Goal: Complete application form: Complete application form

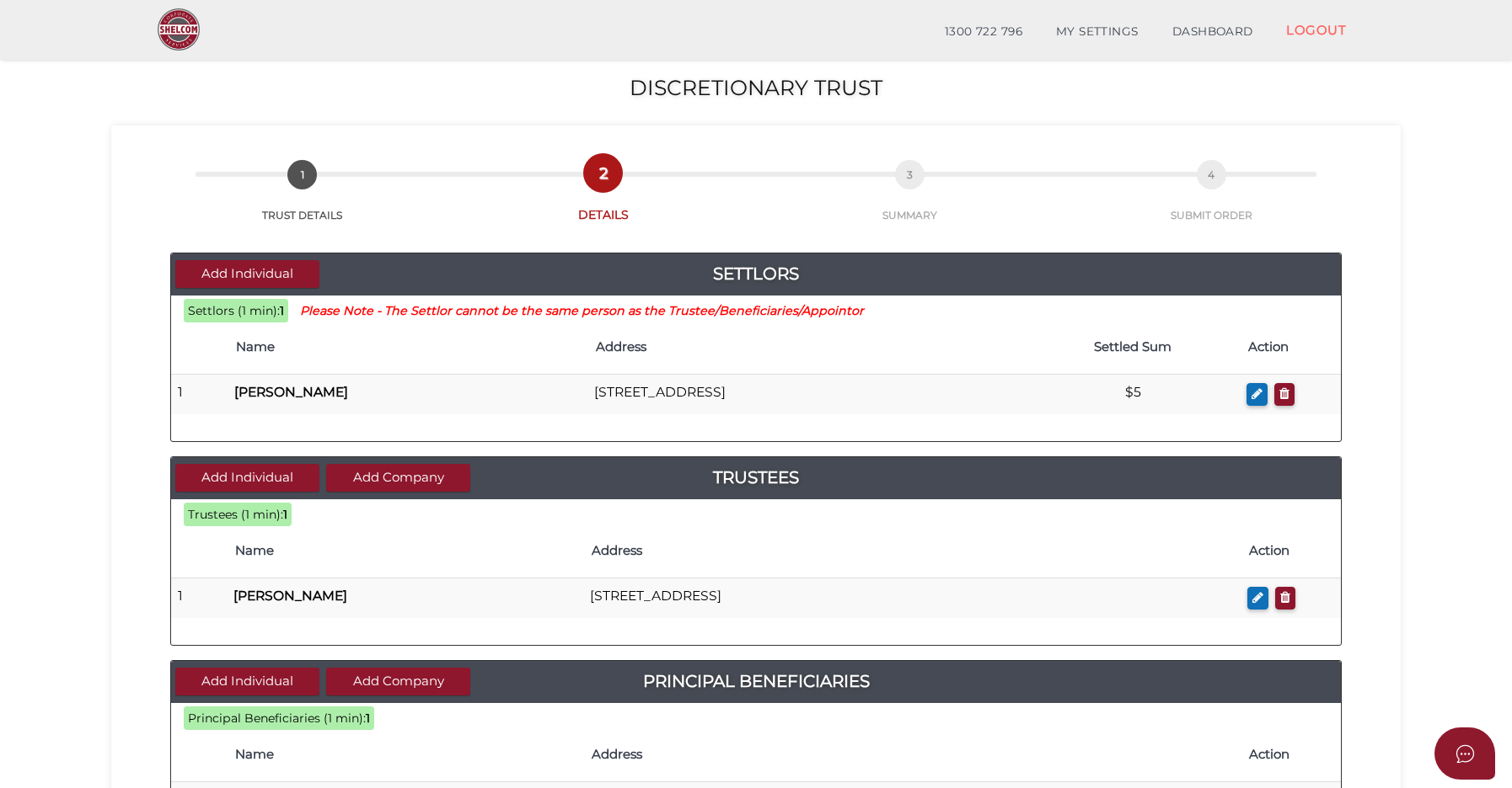
scroll to position [151, 0]
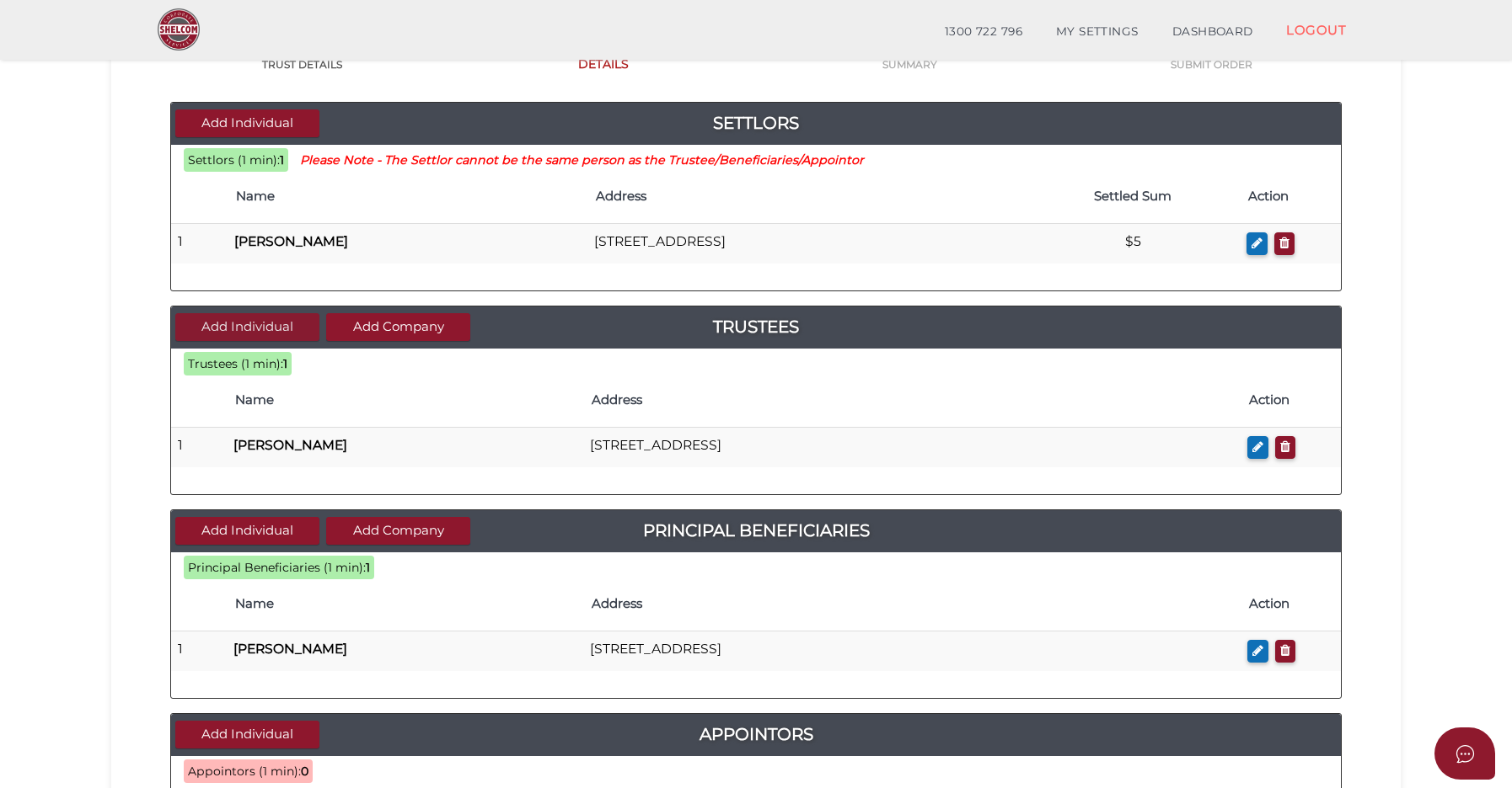
click at [273, 314] on button "Add Individual" at bounding box center [247, 327] width 144 height 28
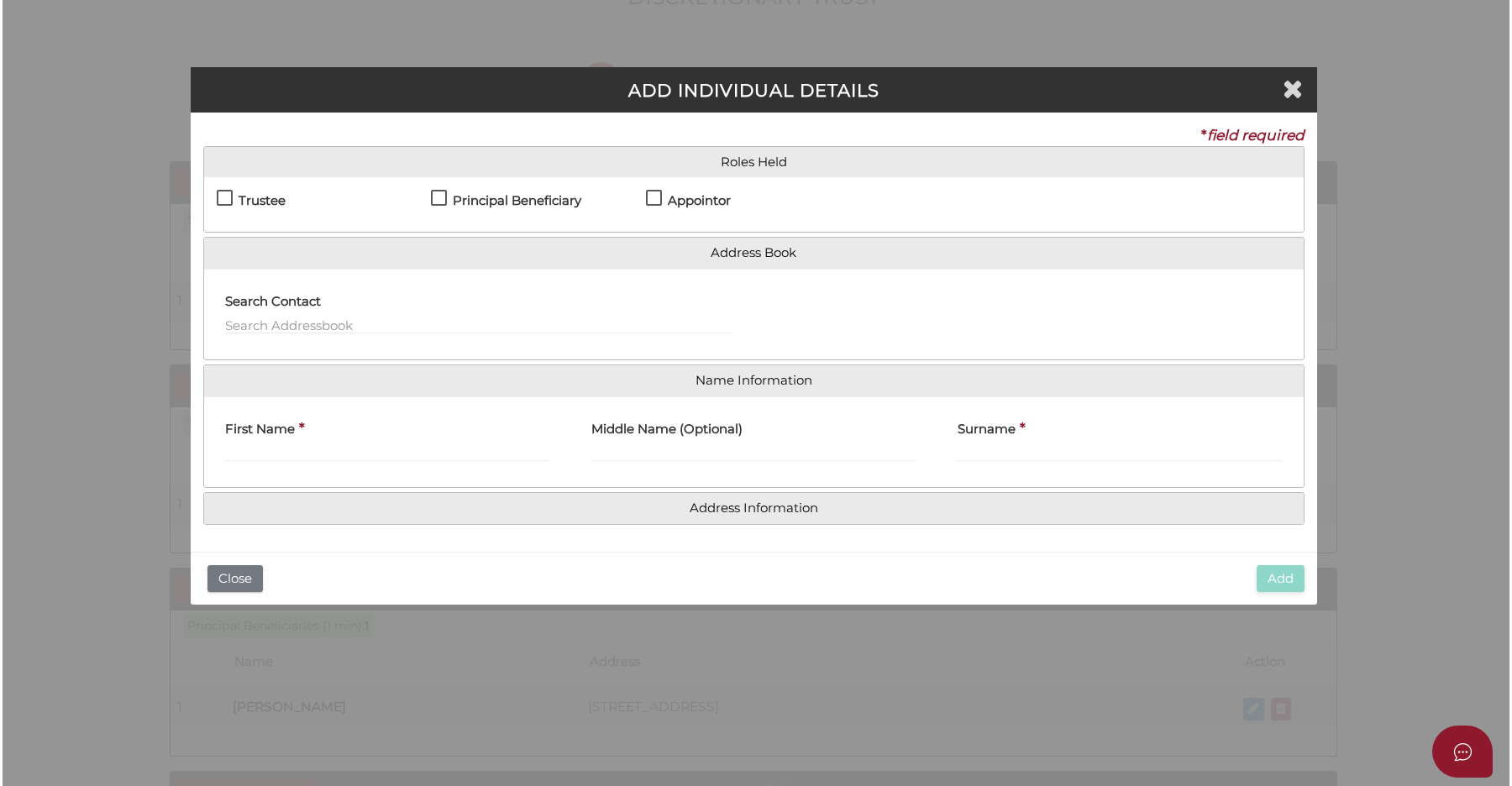
scroll to position [0, 0]
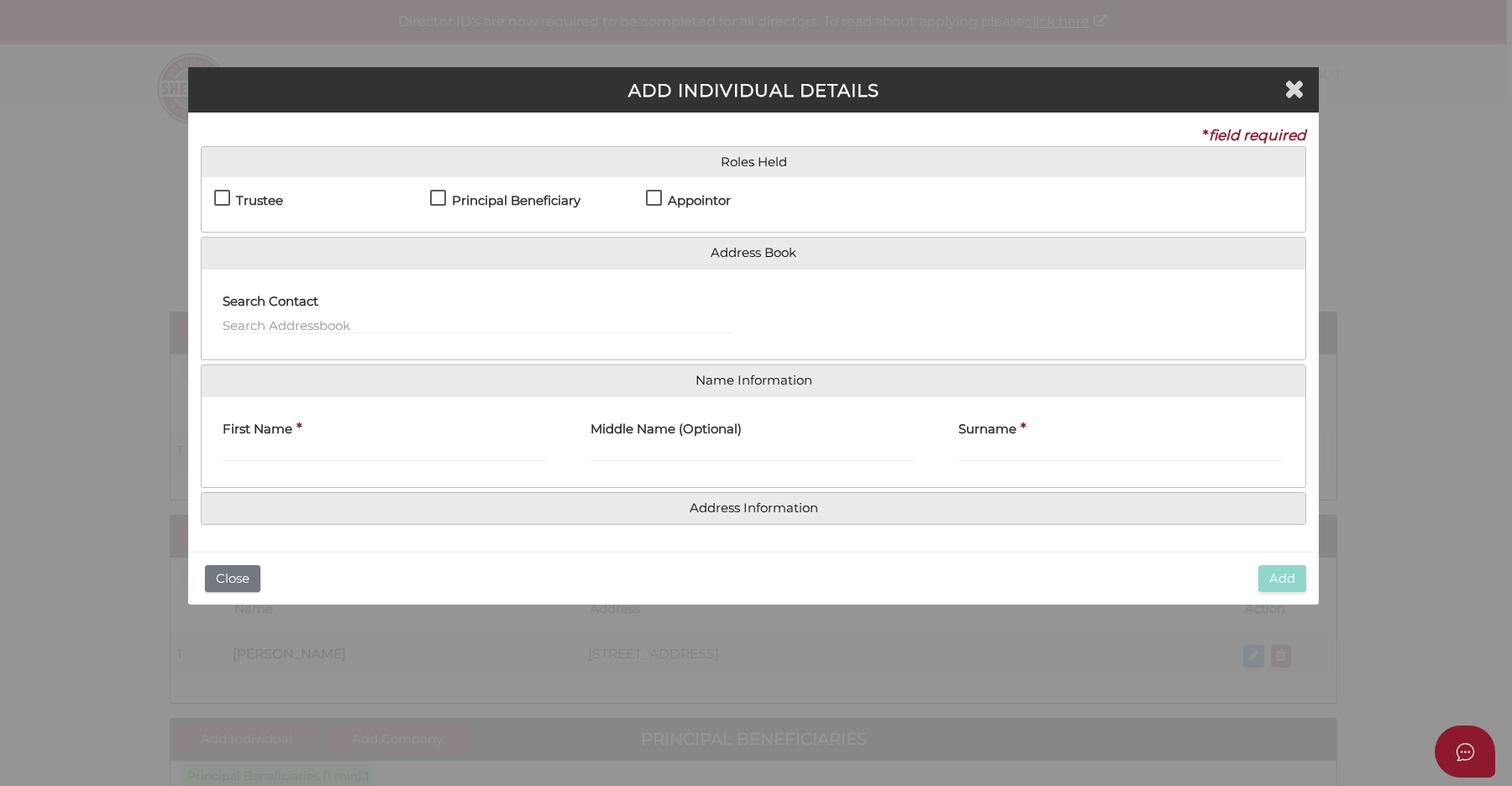
click at [255, 201] on h4 "Trustee" at bounding box center [259, 201] width 47 height 14
checkbox input "true"
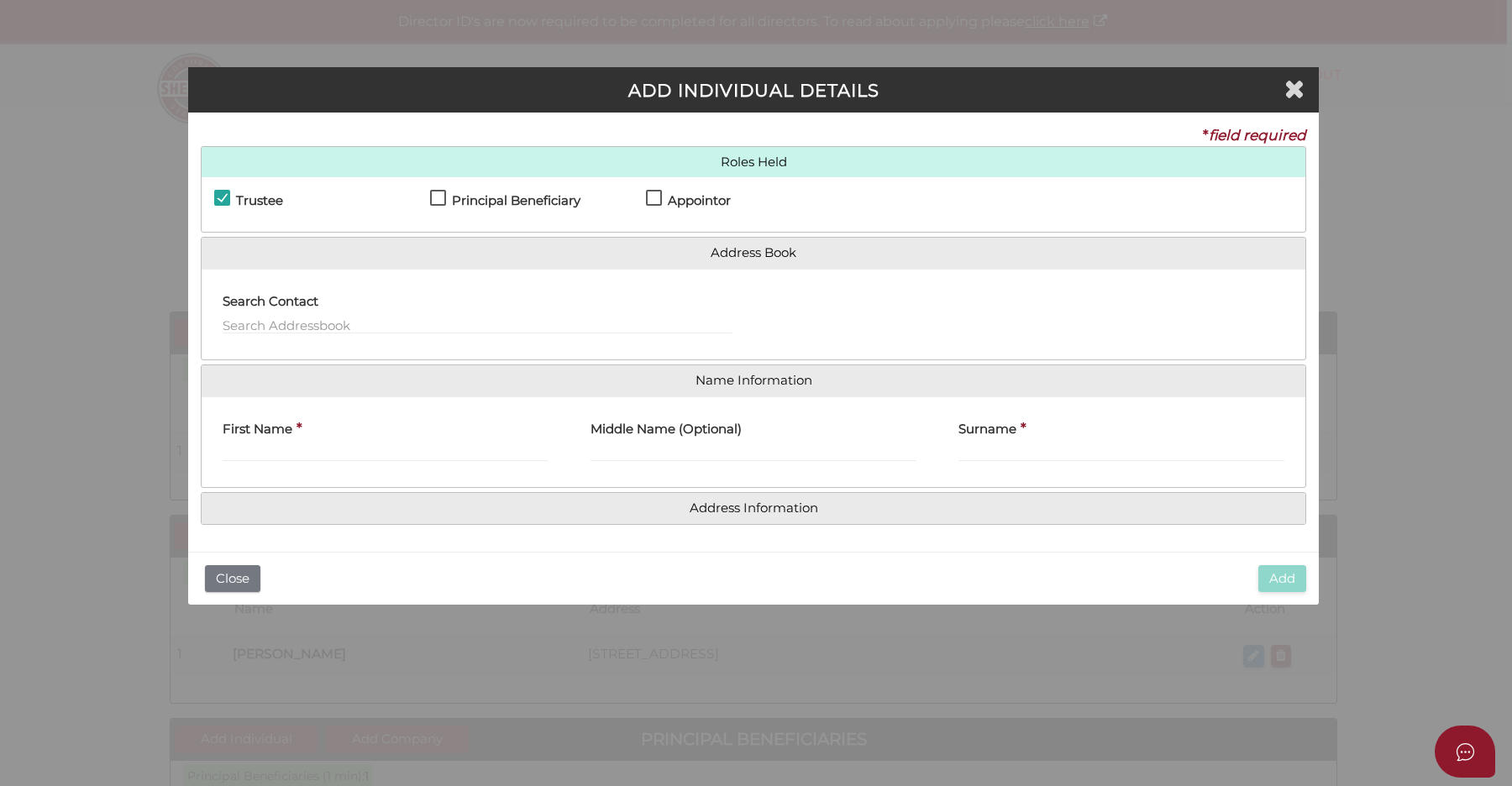
click at [541, 204] on h4 "Principal Beneficiary" at bounding box center [516, 201] width 128 height 14
checkbox input "true"
click at [343, 446] on input "First Name" at bounding box center [386, 452] width 326 height 19
type input "jonathan"
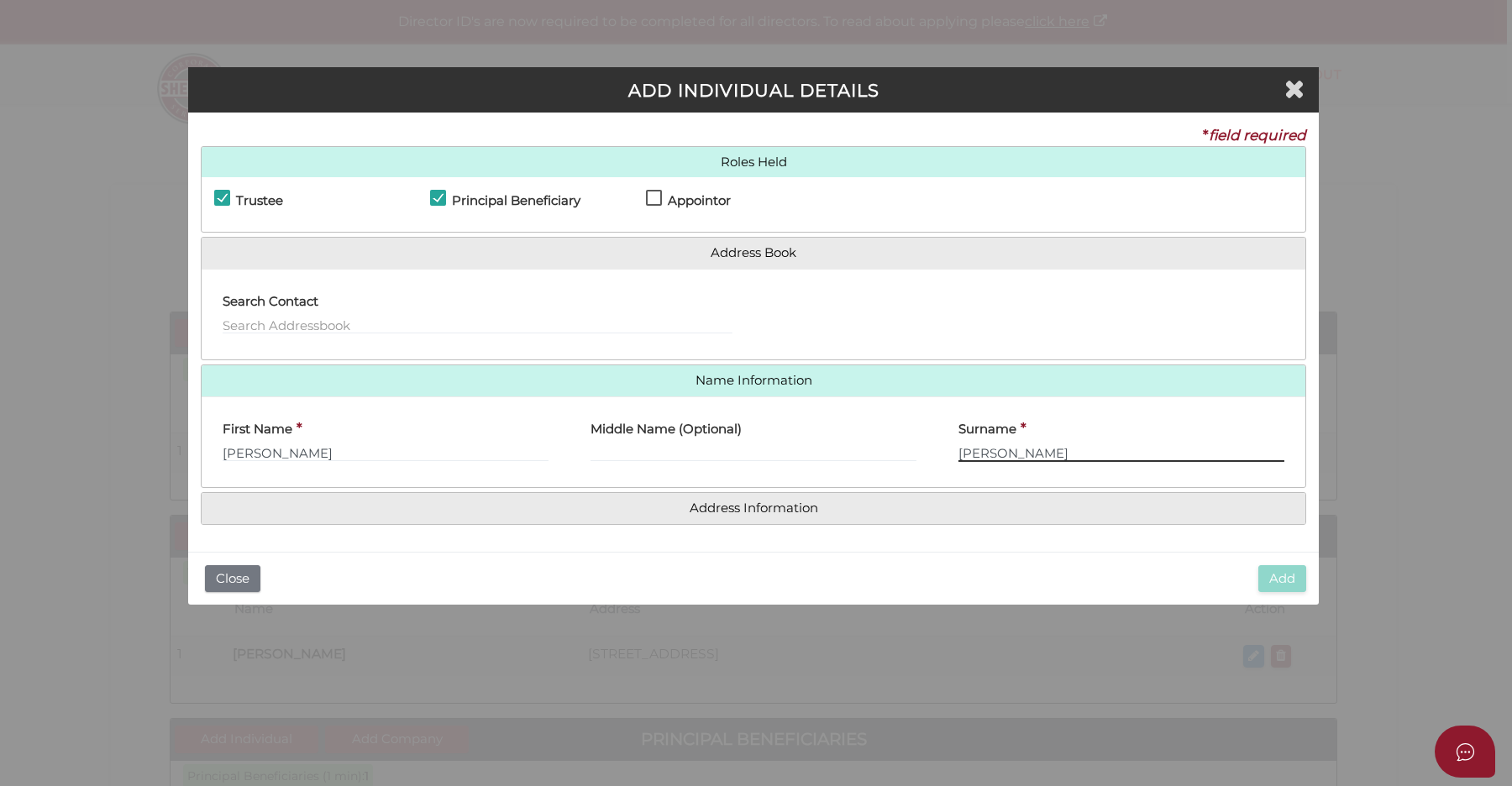
type input "krywicki"
click at [776, 507] on link "Address Information" at bounding box center [753, 509] width 1079 height 14
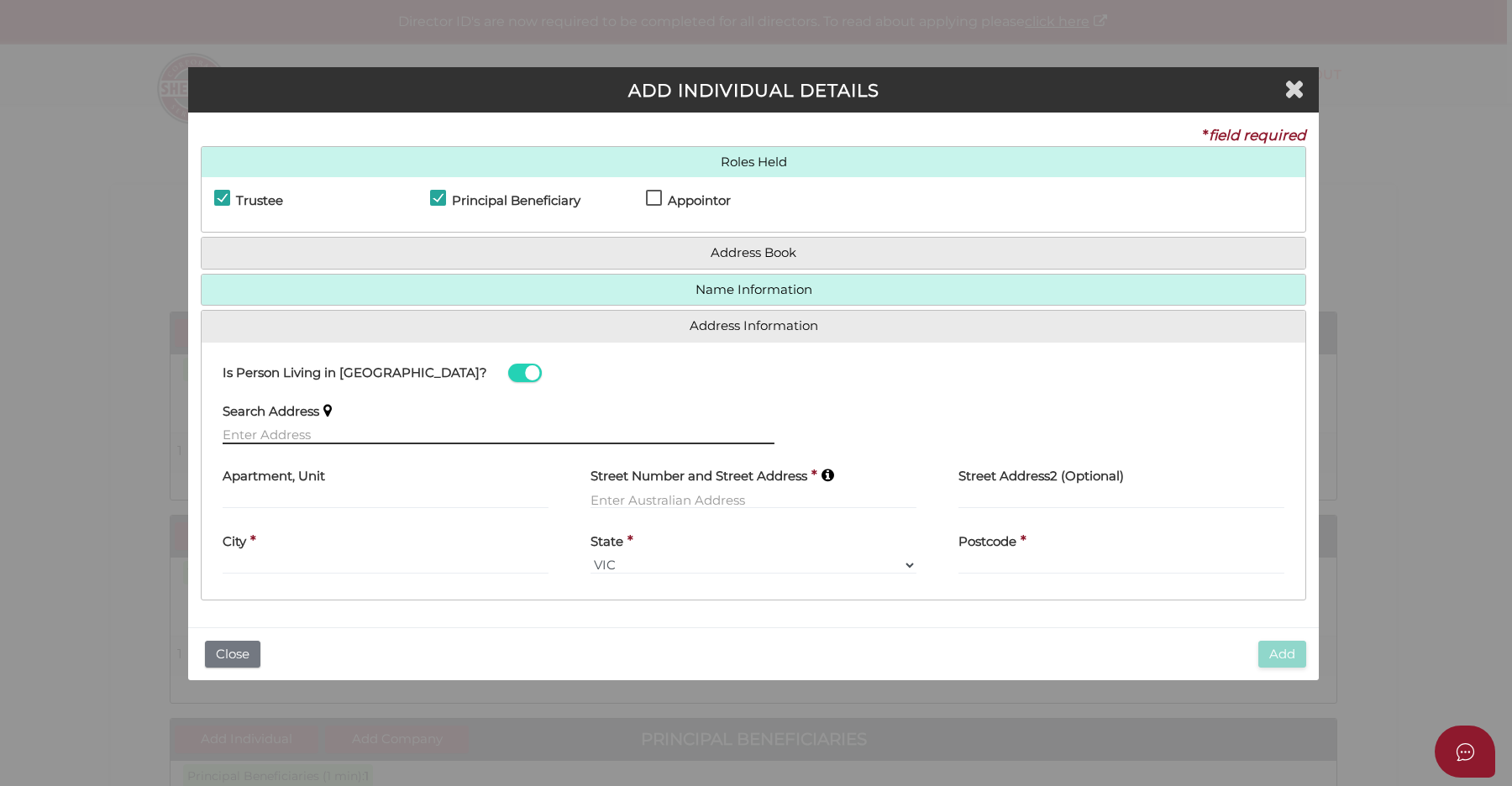
click at [311, 426] on input "text" at bounding box center [499, 435] width 552 height 19
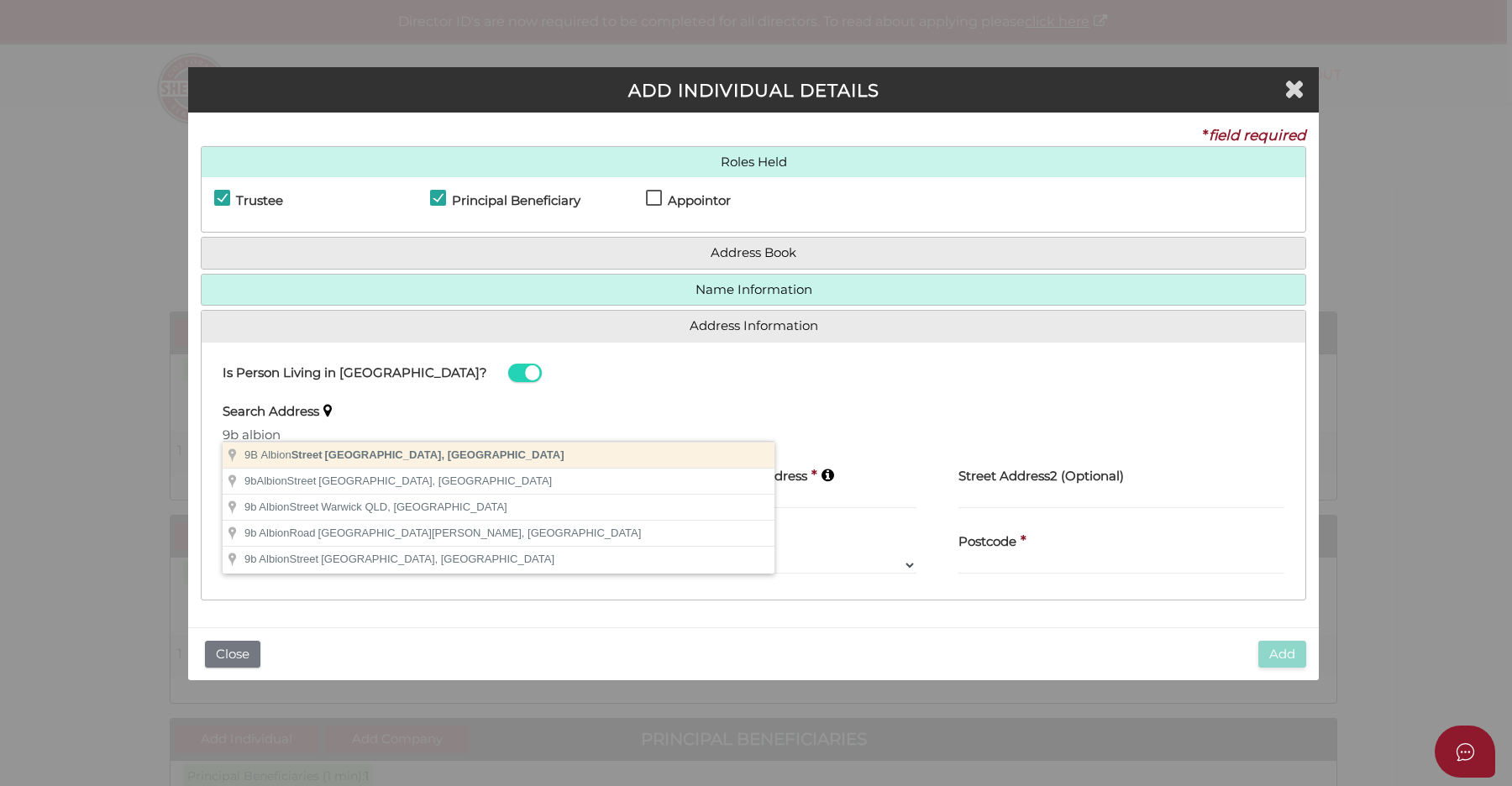
type input "9B Albion Street, Caulfield South VIC, Australia"
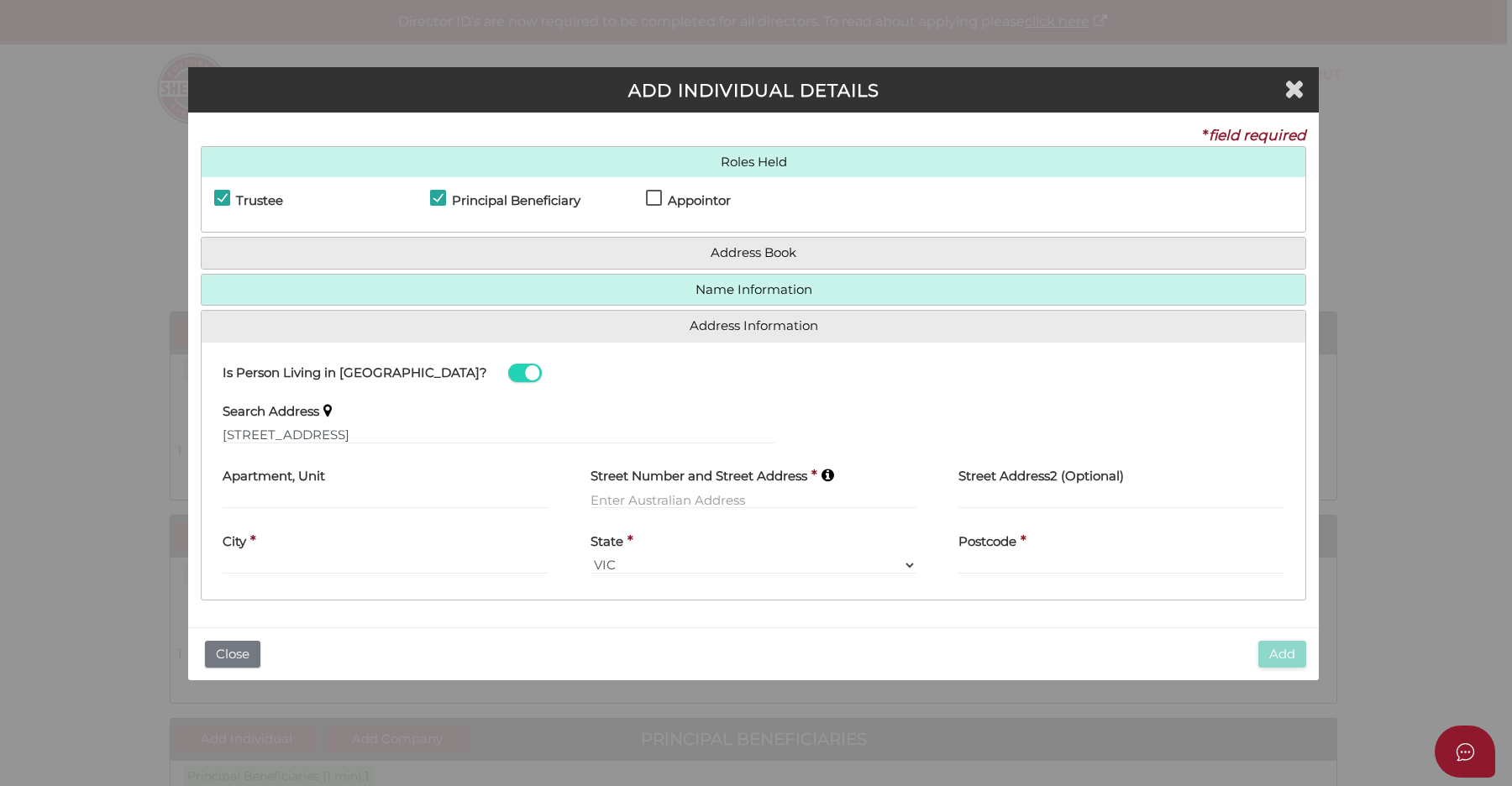
type input "9B Albion Street"
type input "Caulfield South"
select select "VIC"
type input "3162"
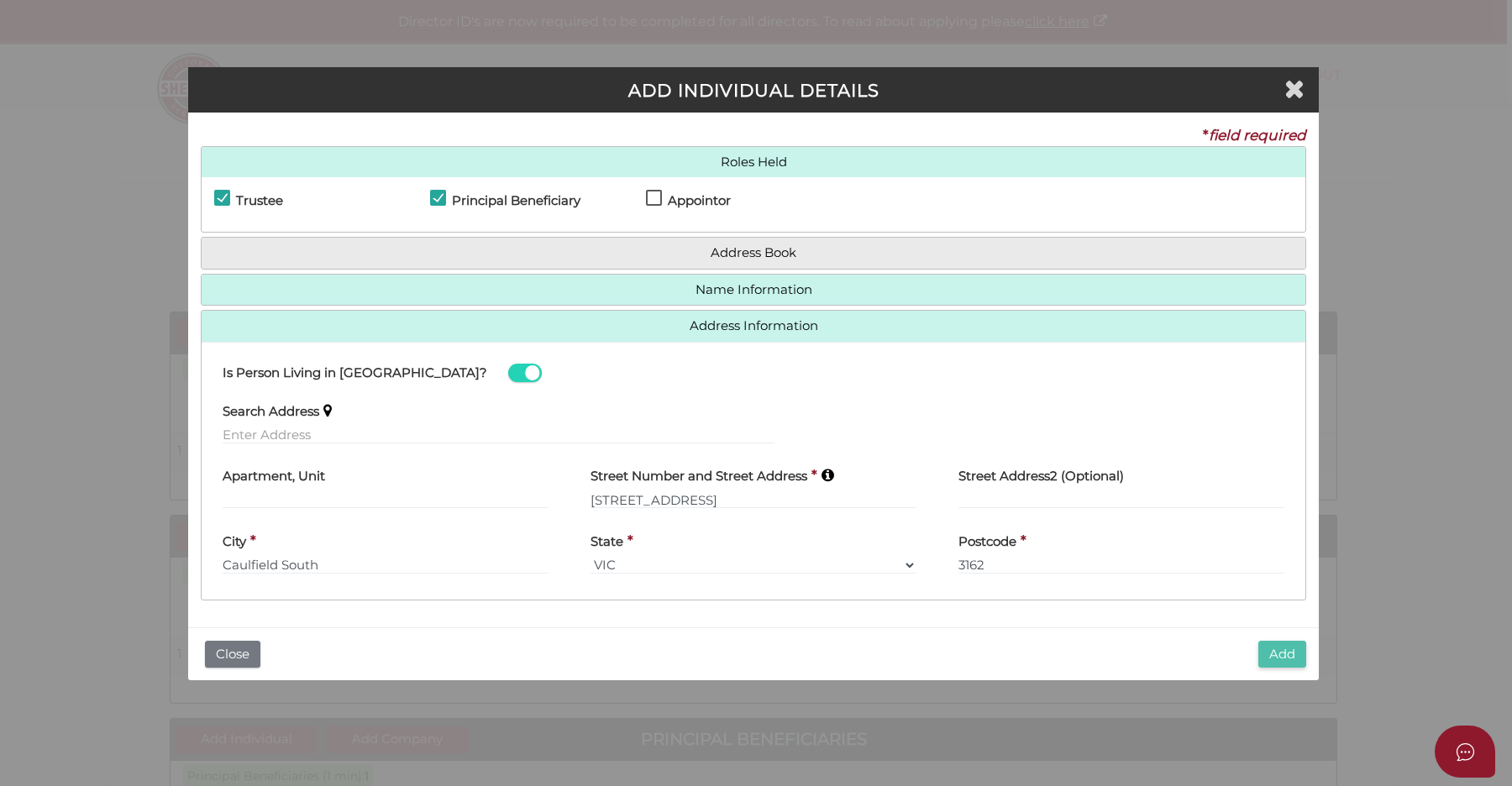
click at [1278, 652] on button "Add" at bounding box center [1283, 654] width 48 height 27
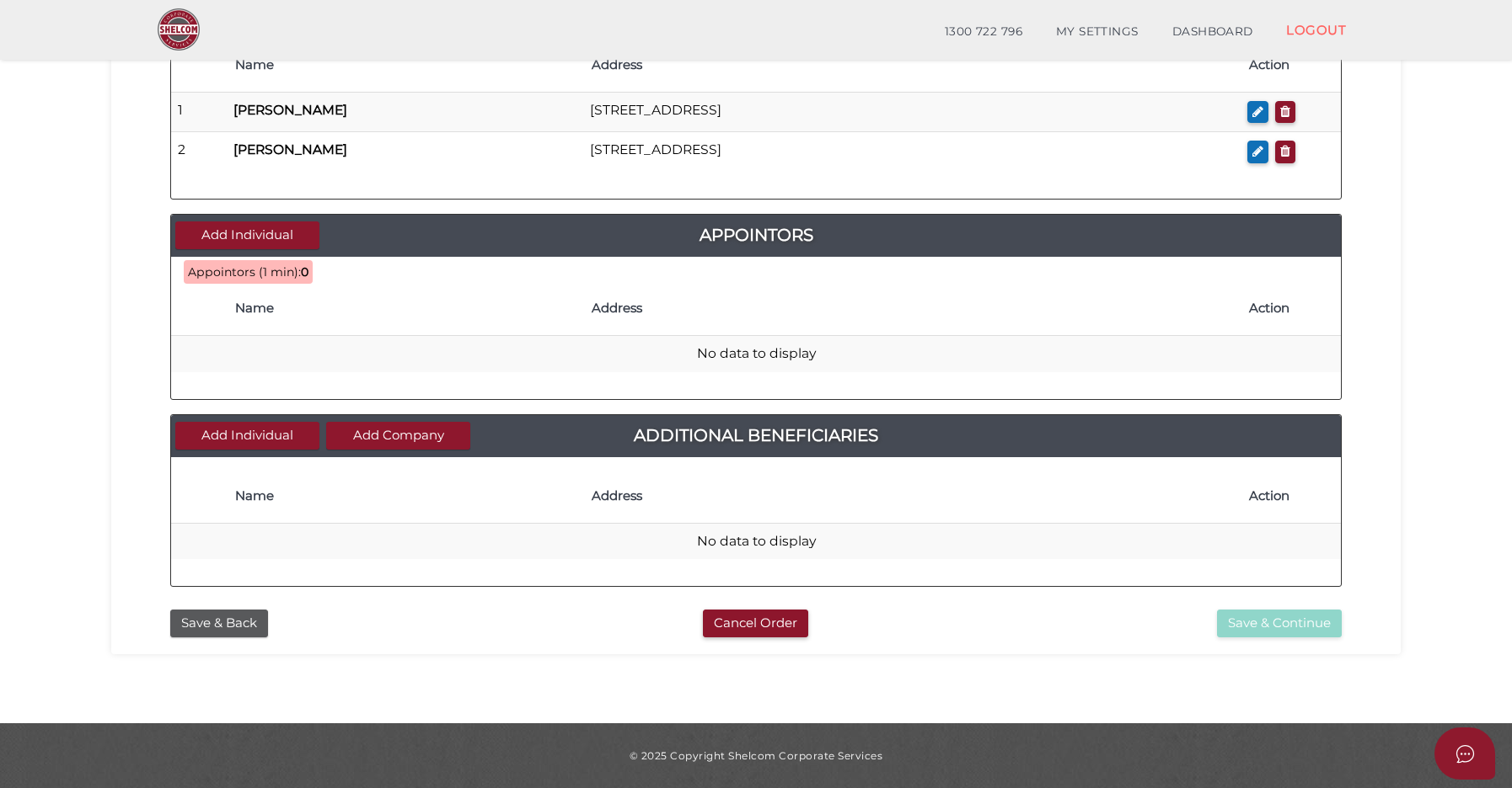
scroll to position [723, 0]
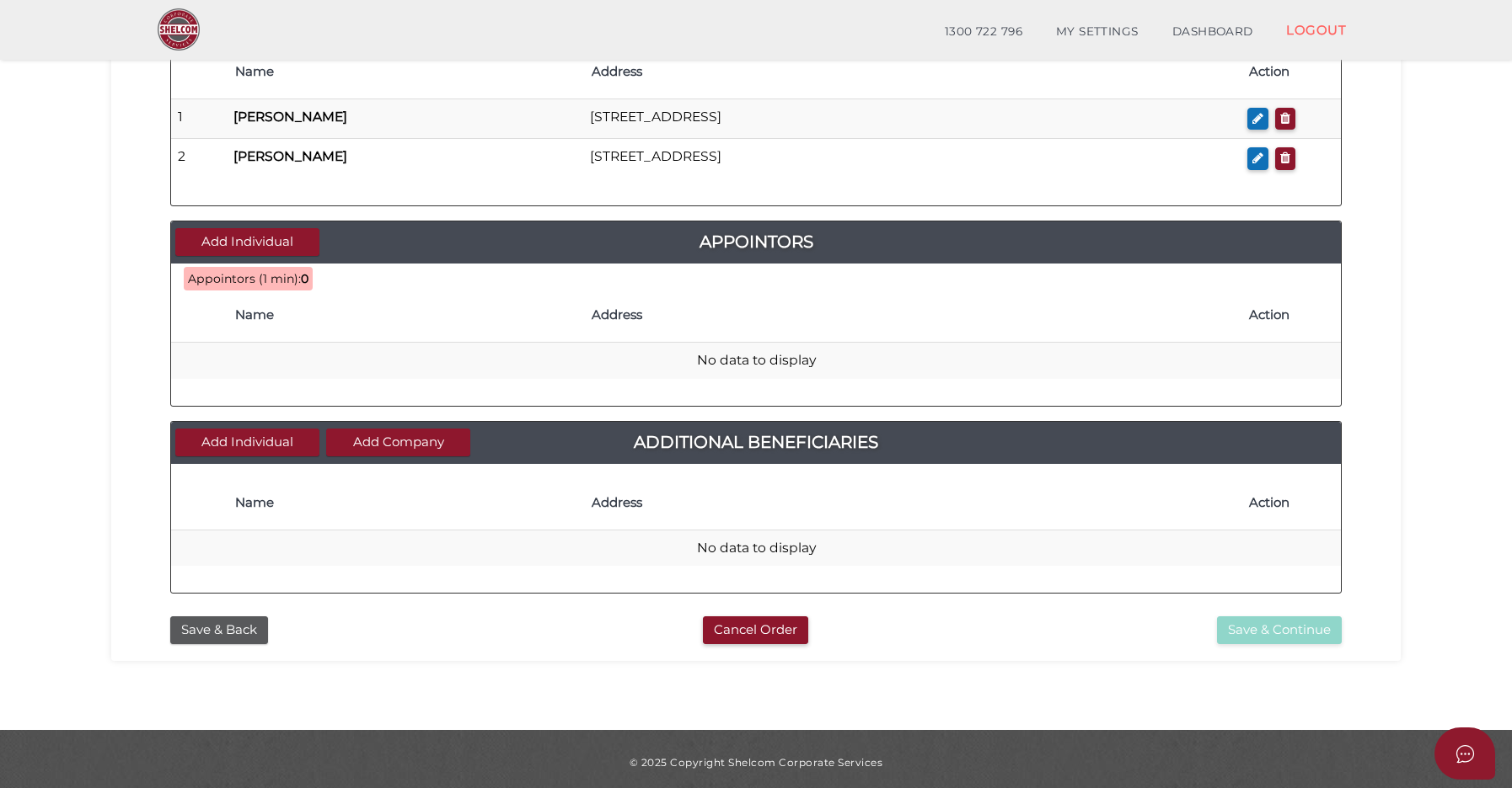
click at [1282, 311] on h4 "Action" at bounding box center [1291, 315] width 83 height 14
click at [268, 273] on span "Appointors (1 min):" at bounding box center [244, 279] width 113 height 15
click at [279, 228] on button "Add Individual" at bounding box center [247, 241] width 144 height 28
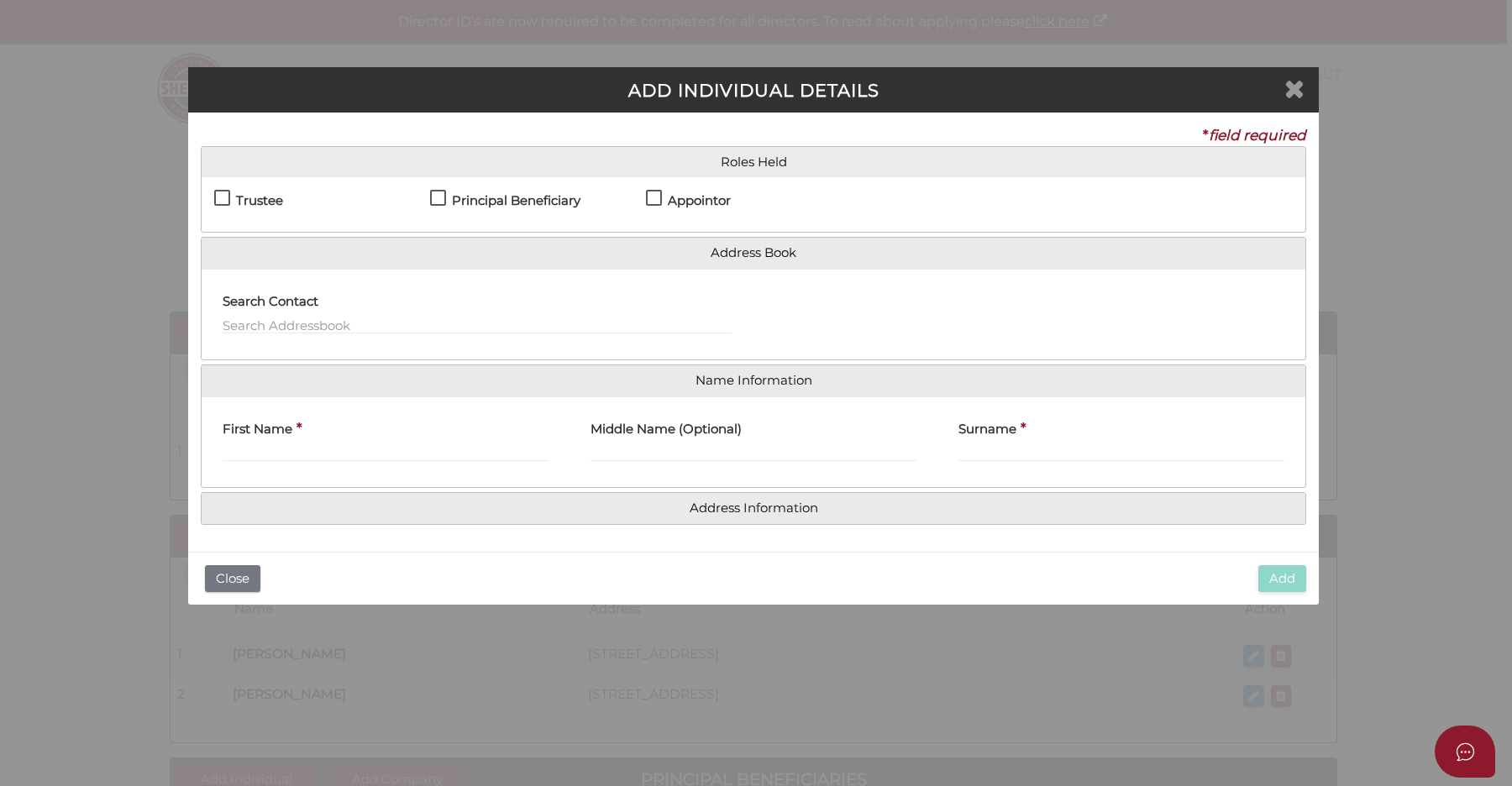
click at [1305, 89] on icon "Close" at bounding box center [1294, 88] width 20 height 25
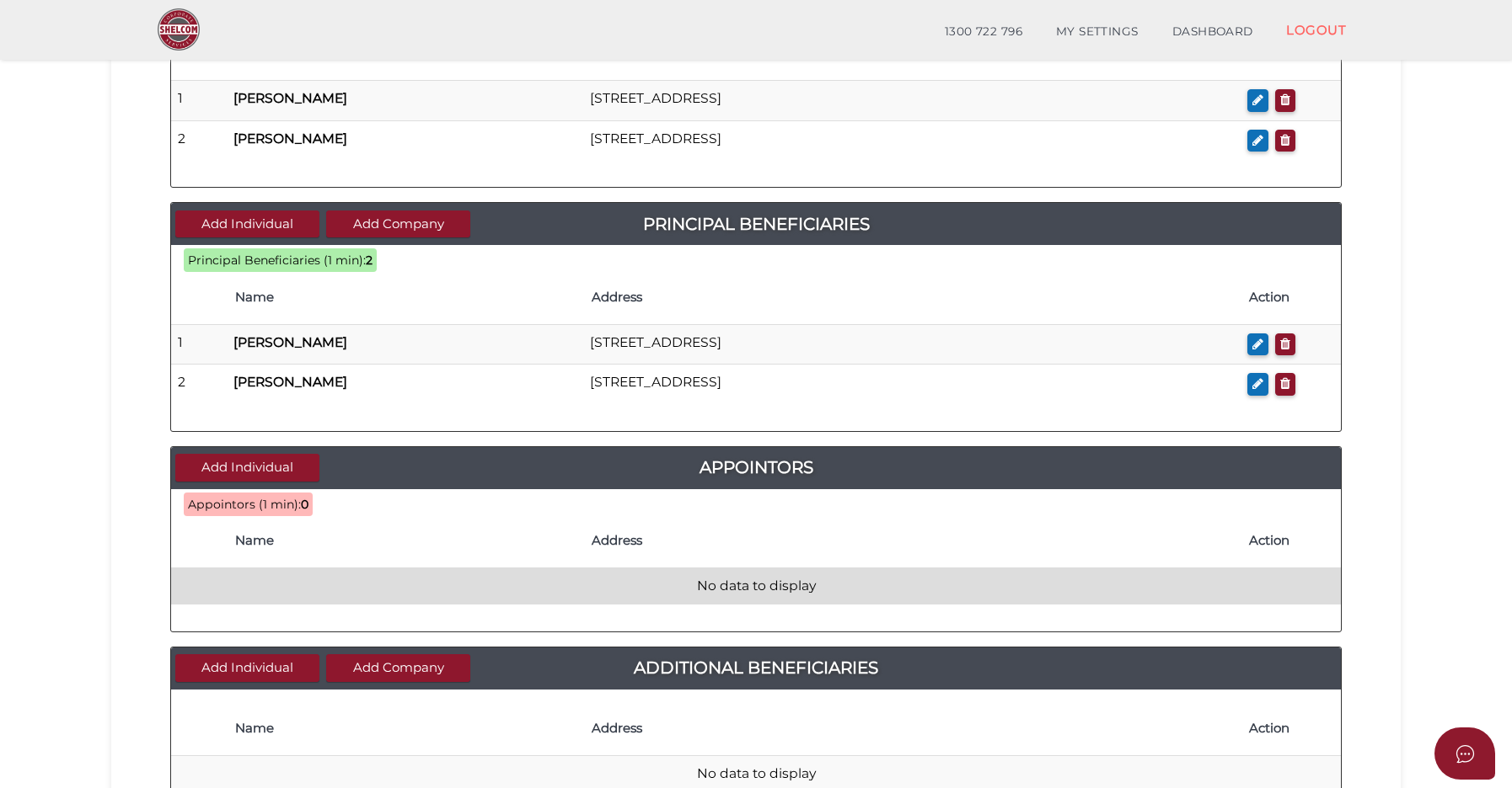
scroll to position [499, 0]
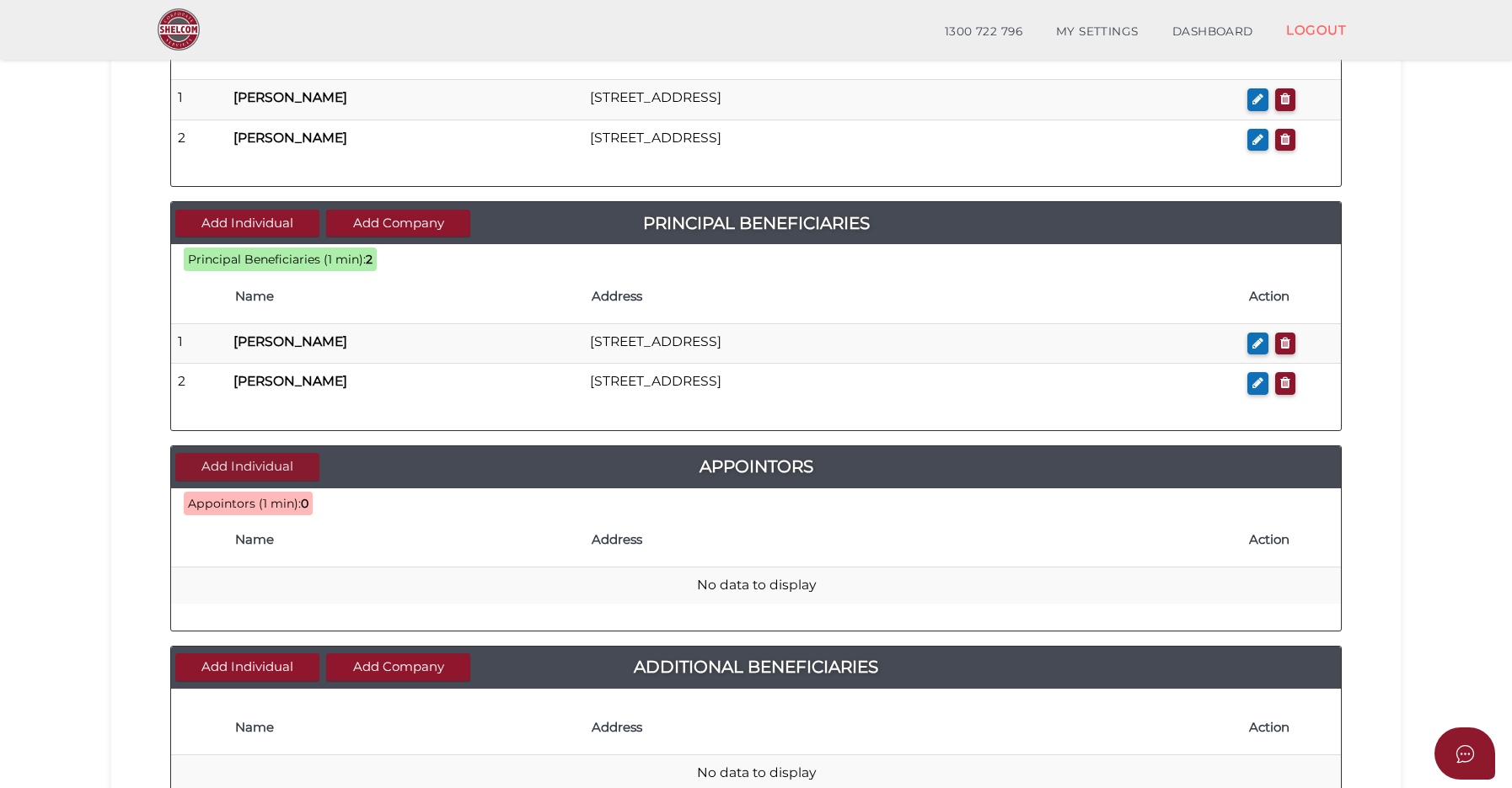
click at [256, 460] on button "Add Individual" at bounding box center [247, 467] width 144 height 28
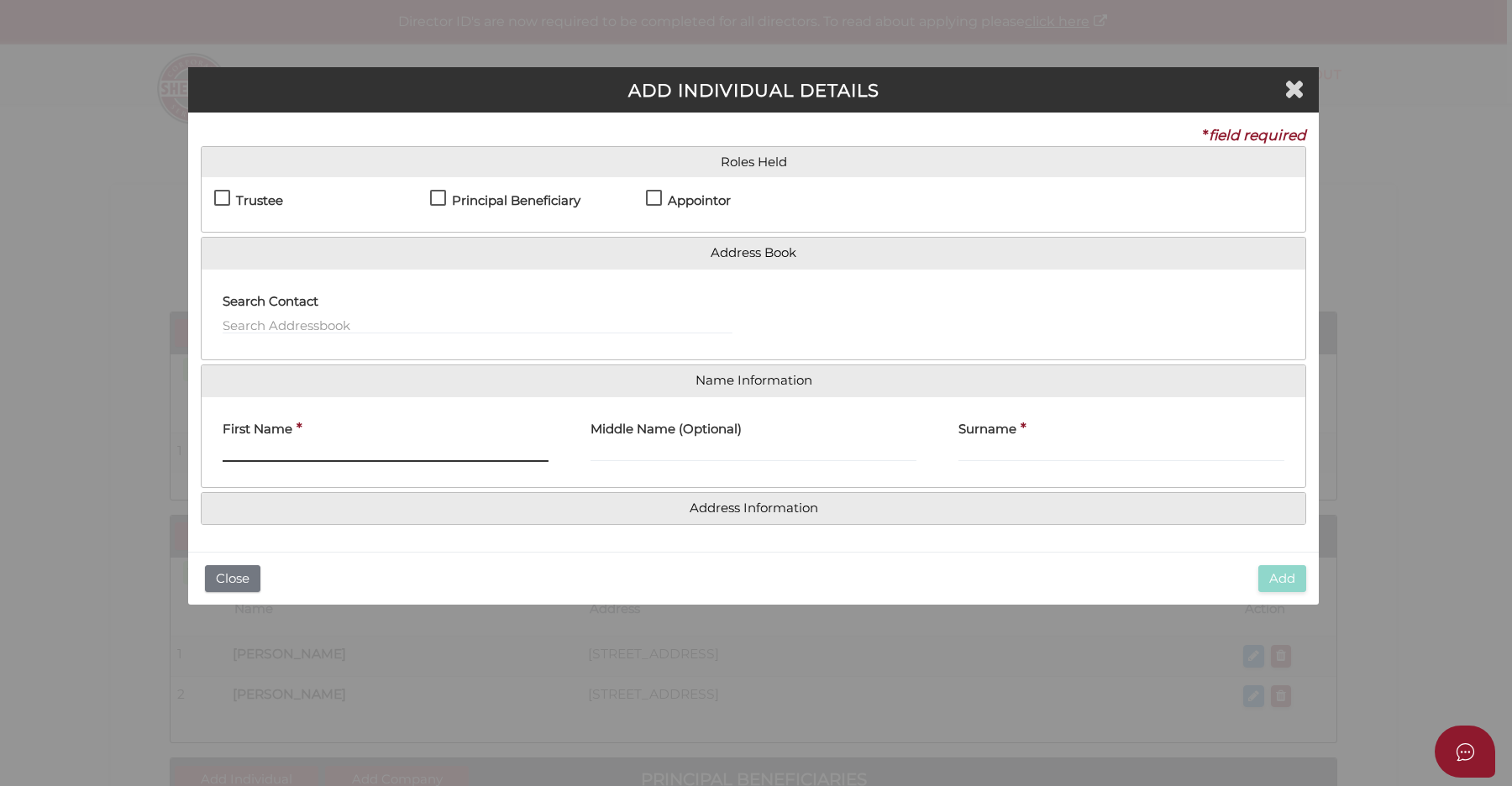
click at [323, 443] on input "First Name" at bounding box center [386, 452] width 326 height 19
type input "jonathan"
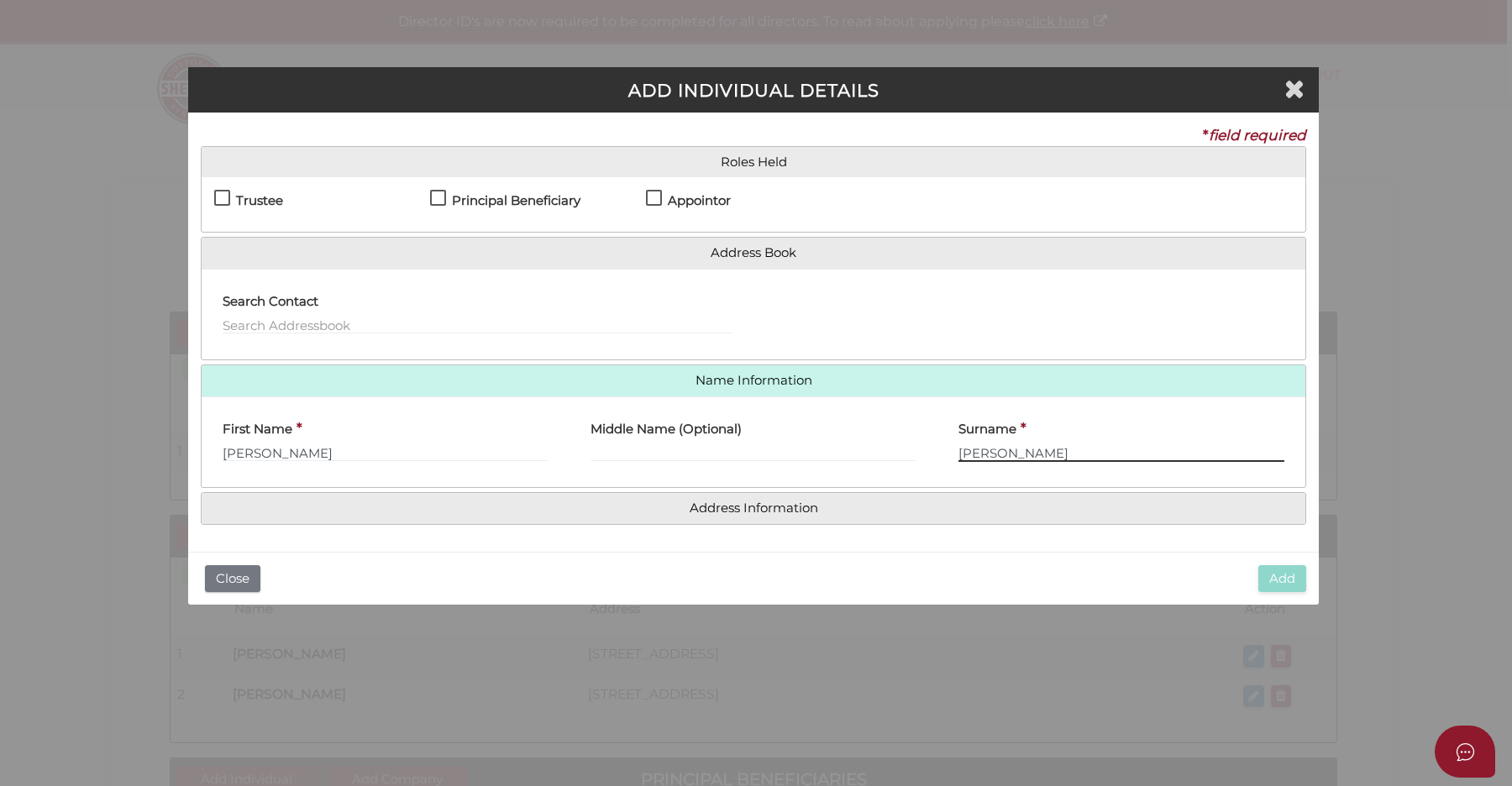
type input "krywicki"
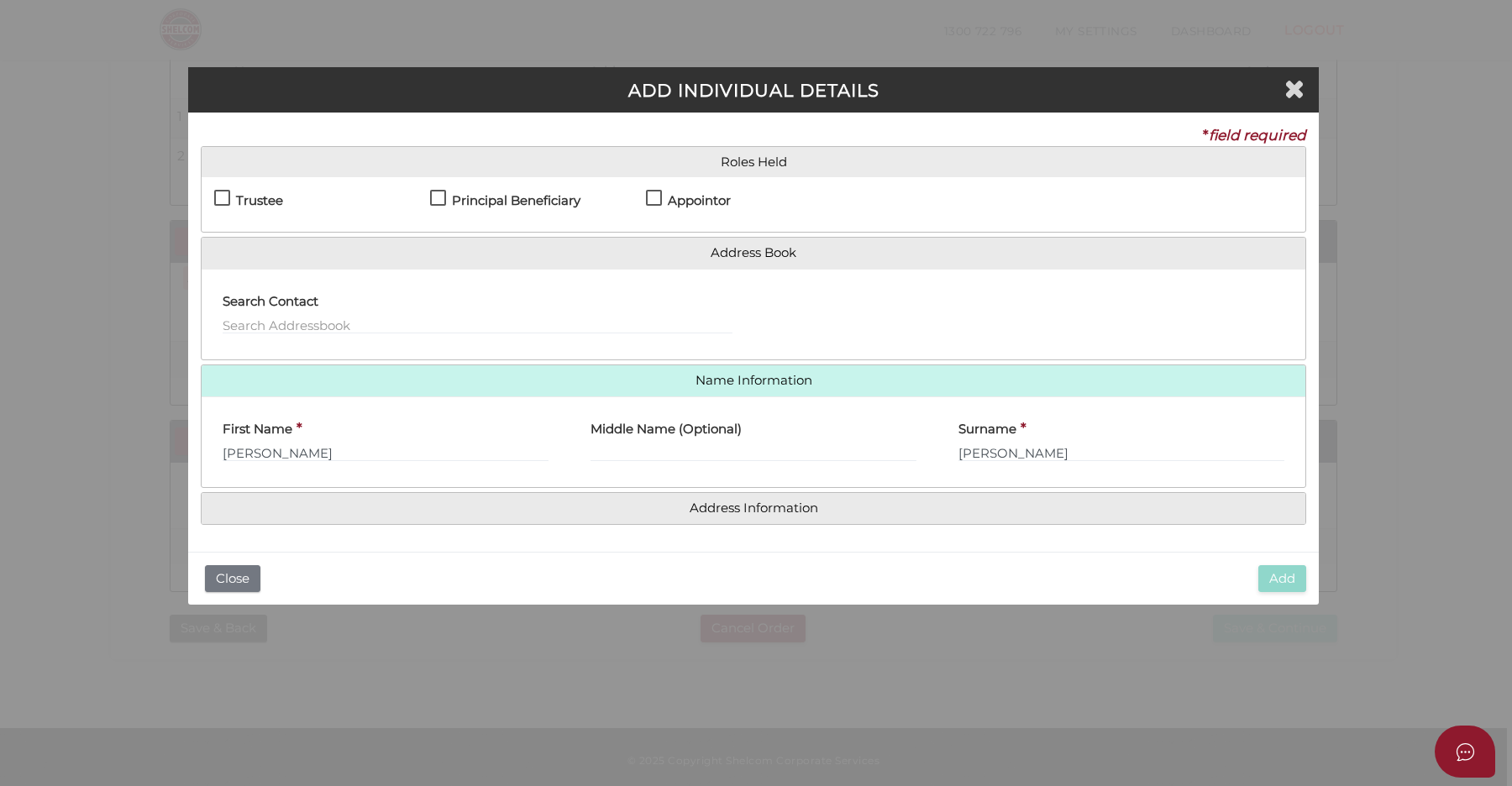
click at [536, 510] on link "Address Information" at bounding box center [753, 509] width 1079 height 14
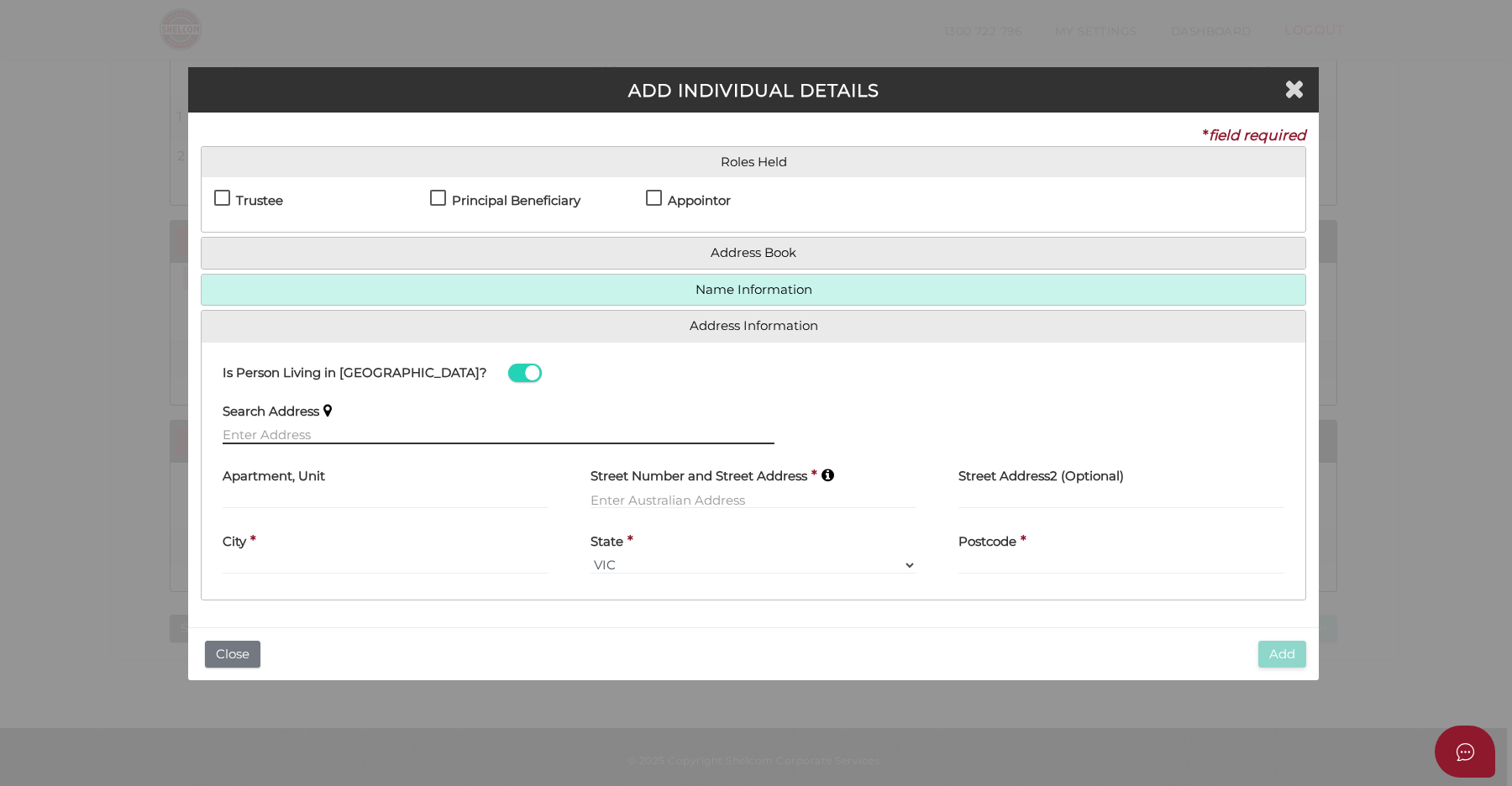
click at [296, 431] on input "text" at bounding box center [499, 435] width 552 height 19
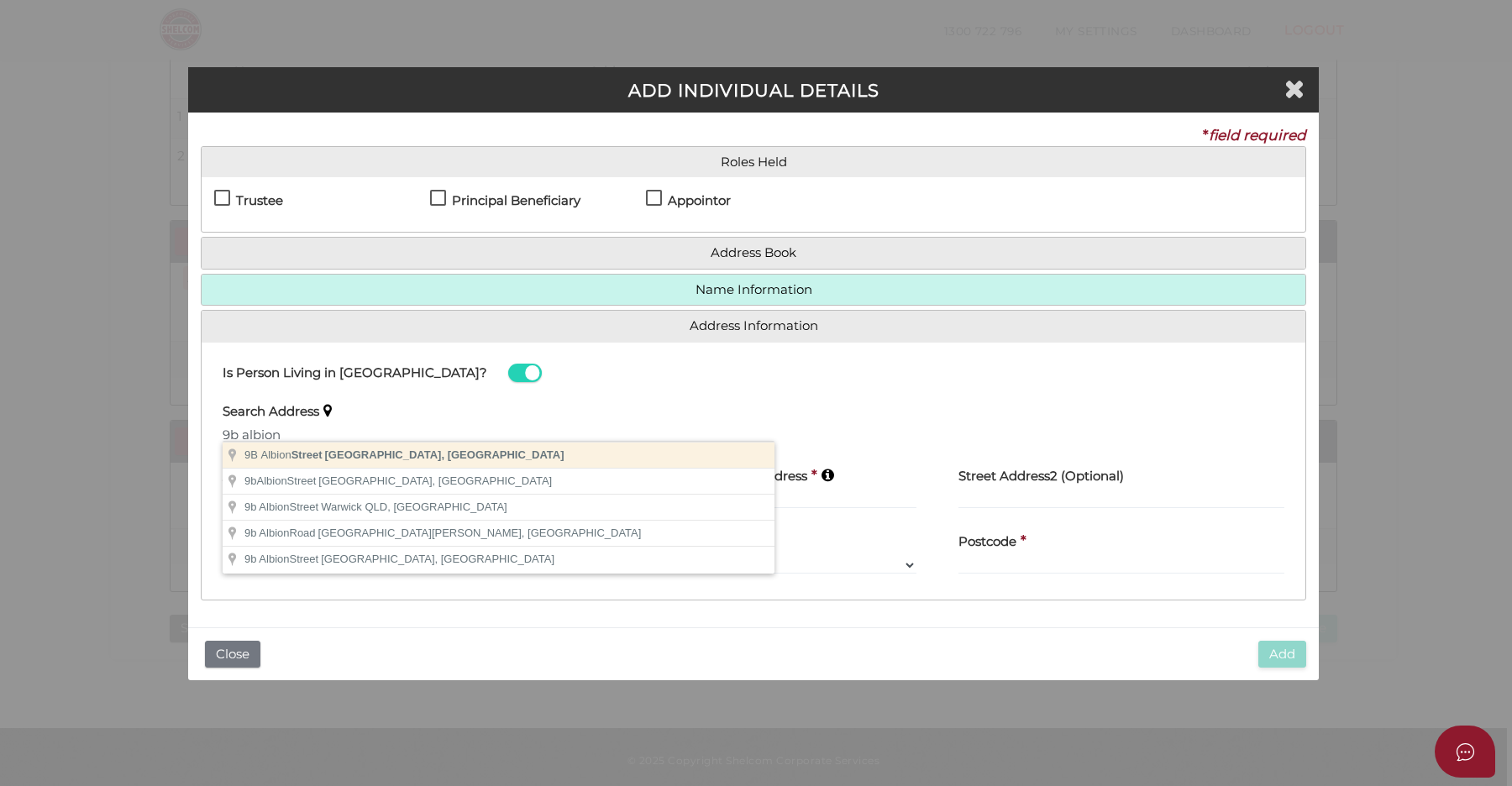
type input "9B Albion Street, Caulfield South VIC, Australia"
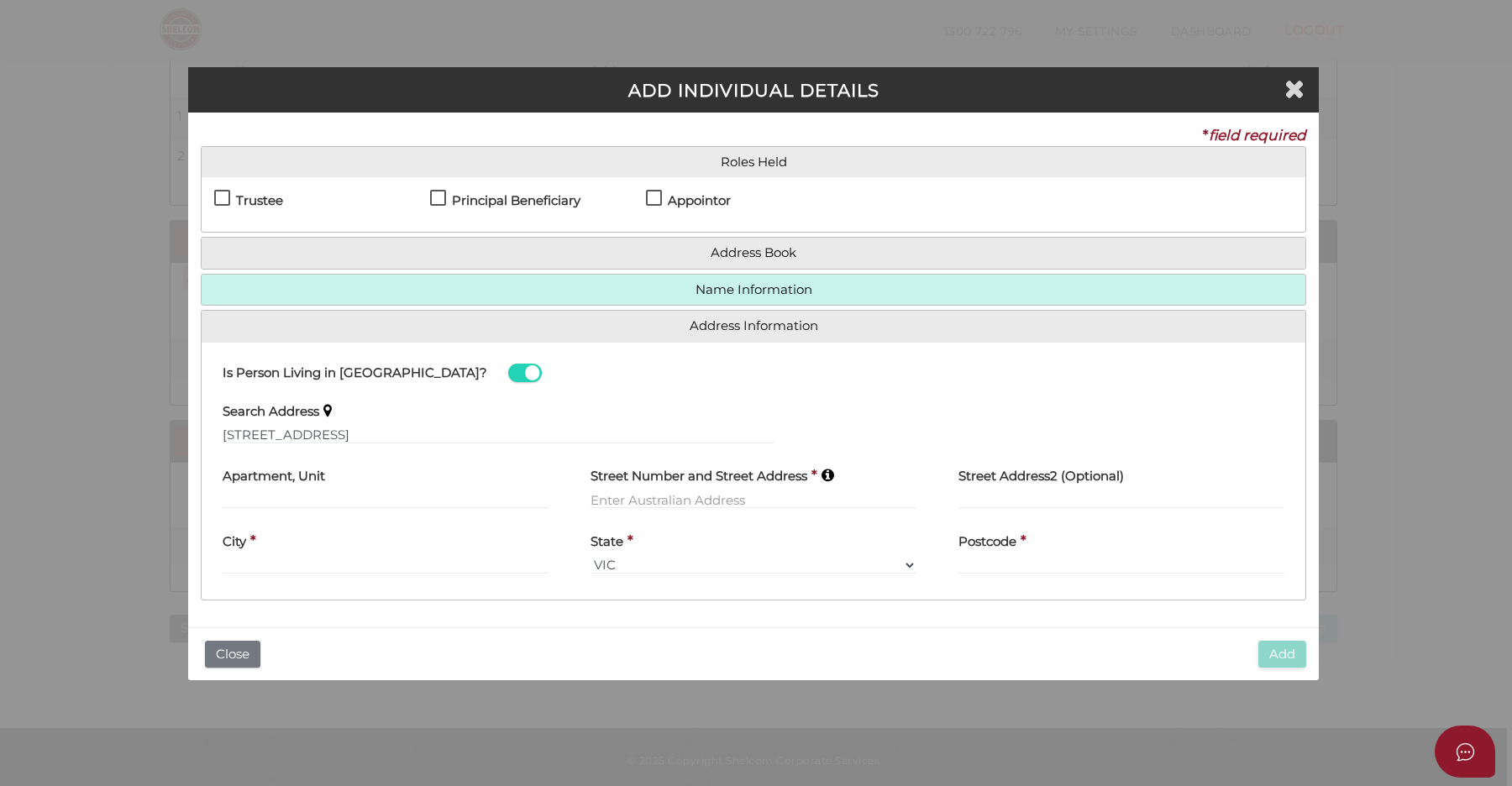
type input "9B Albion Street"
type input "Caulfield South"
select select "VIC"
type input "3162"
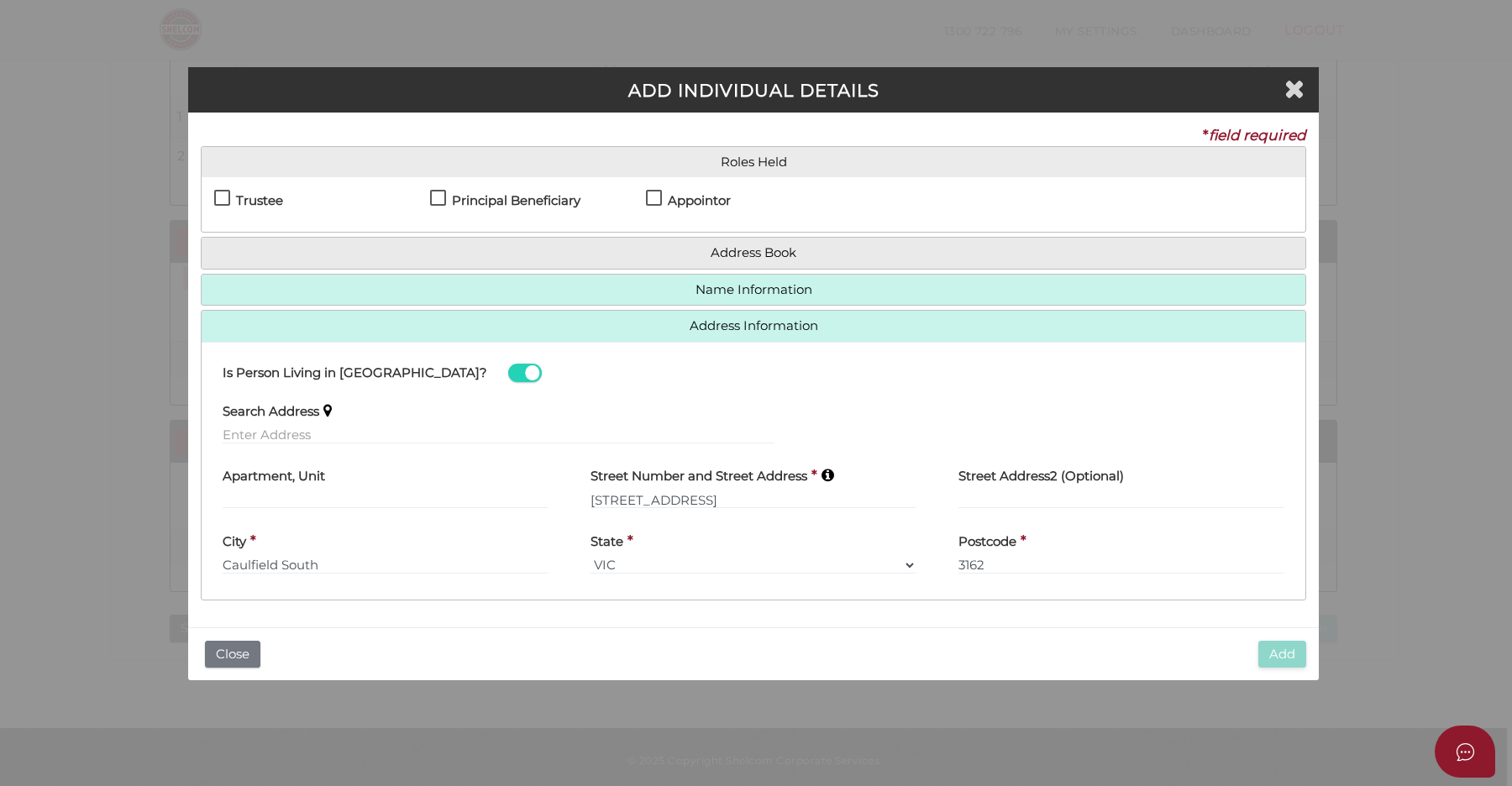
click at [674, 195] on h4 "Appointor" at bounding box center [699, 201] width 63 height 14
checkbox input "true"
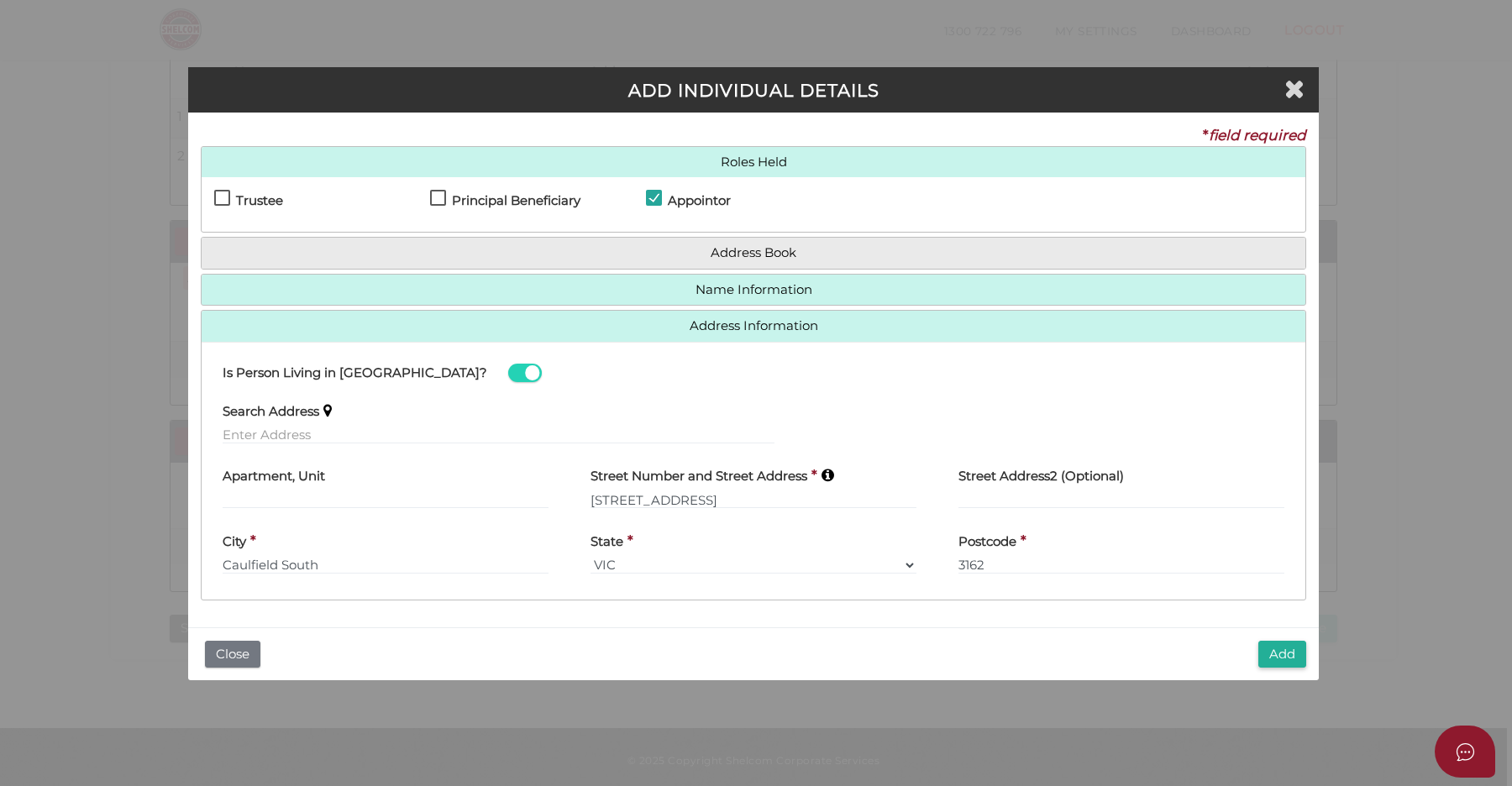
drag, startPoint x: 542, startPoint y: 191, endPoint x: 521, endPoint y: 193, distance: 21.1
click at [543, 194] on h4 "Principal Beneficiary" at bounding box center [516, 201] width 128 height 14
checkbox input "true"
drag, startPoint x: 235, startPoint y: 195, endPoint x: 265, endPoint y: 199, distance: 30.3
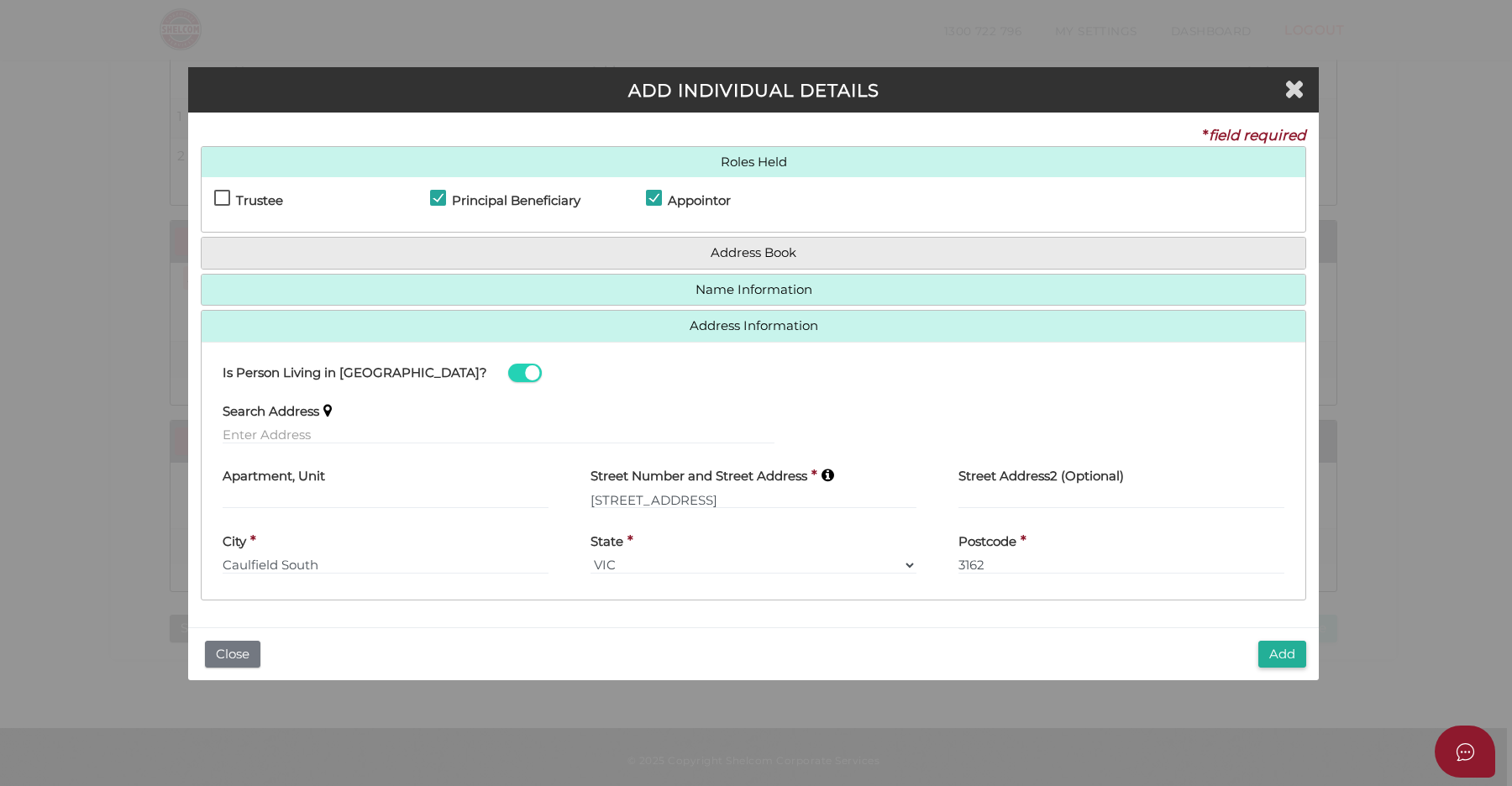
click at [236, 195] on label "Trustee" at bounding box center [249, 204] width 69 height 21
checkbox input "true"
click at [1276, 649] on button "Add" at bounding box center [1283, 654] width 48 height 27
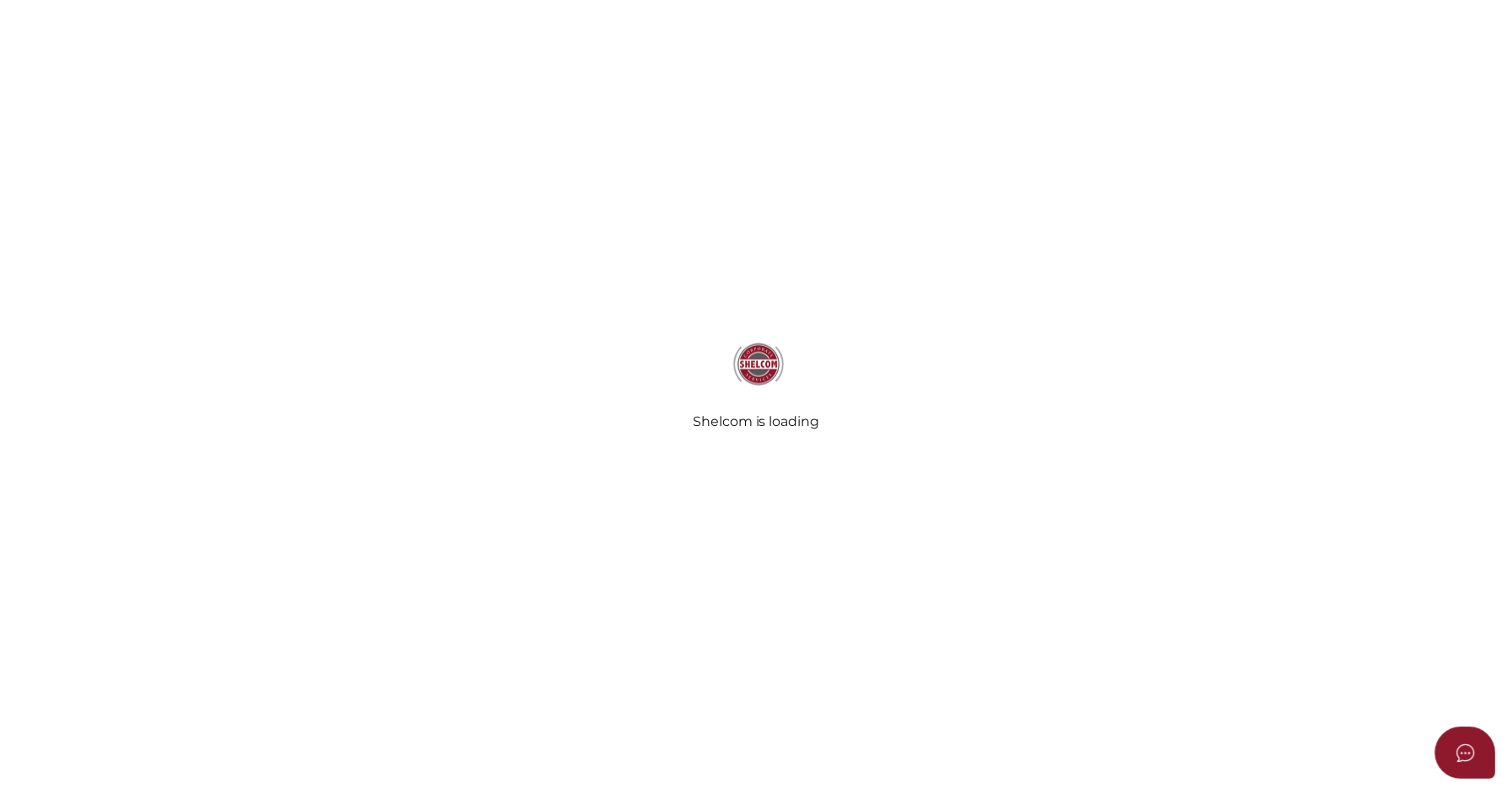
scroll to position [723, 0]
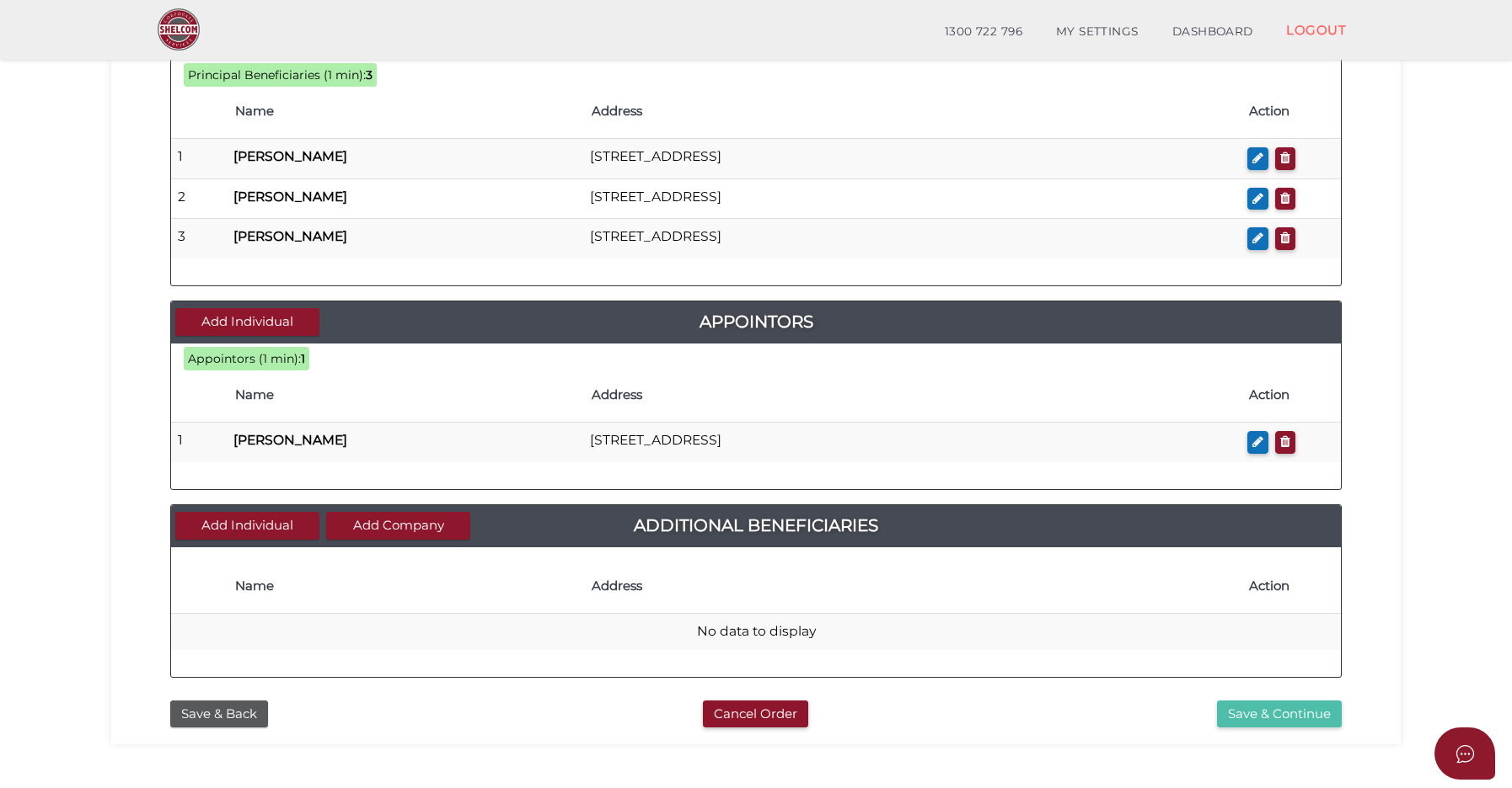
click at [1275, 708] on button "Save & Continue" at bounding box center [1278, 714] width 124 height 28
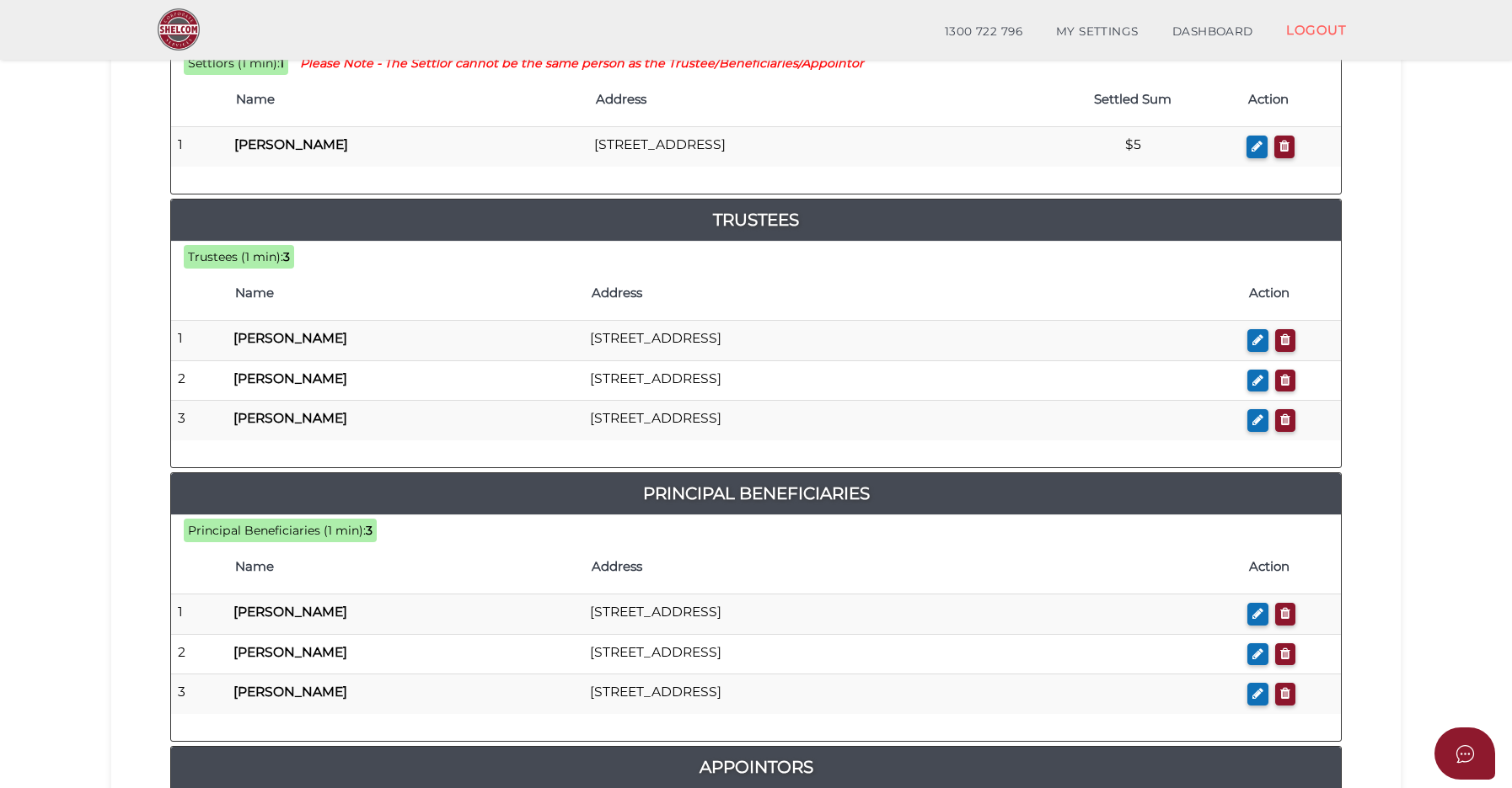
scroll to position [492, 0]
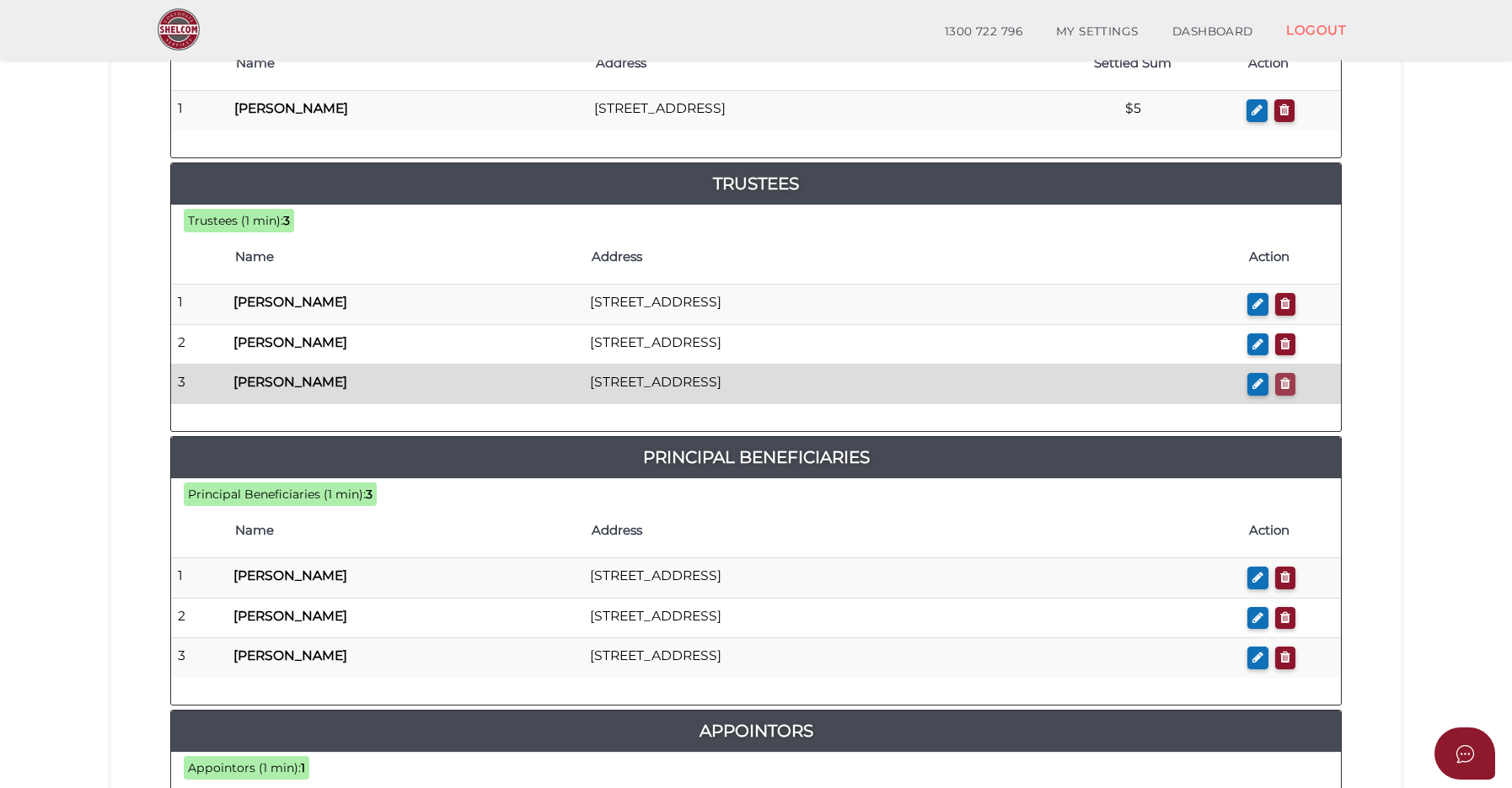
click at [1288, 385] on icon "button" at bounding box center [1285, 383] width 10 height 12
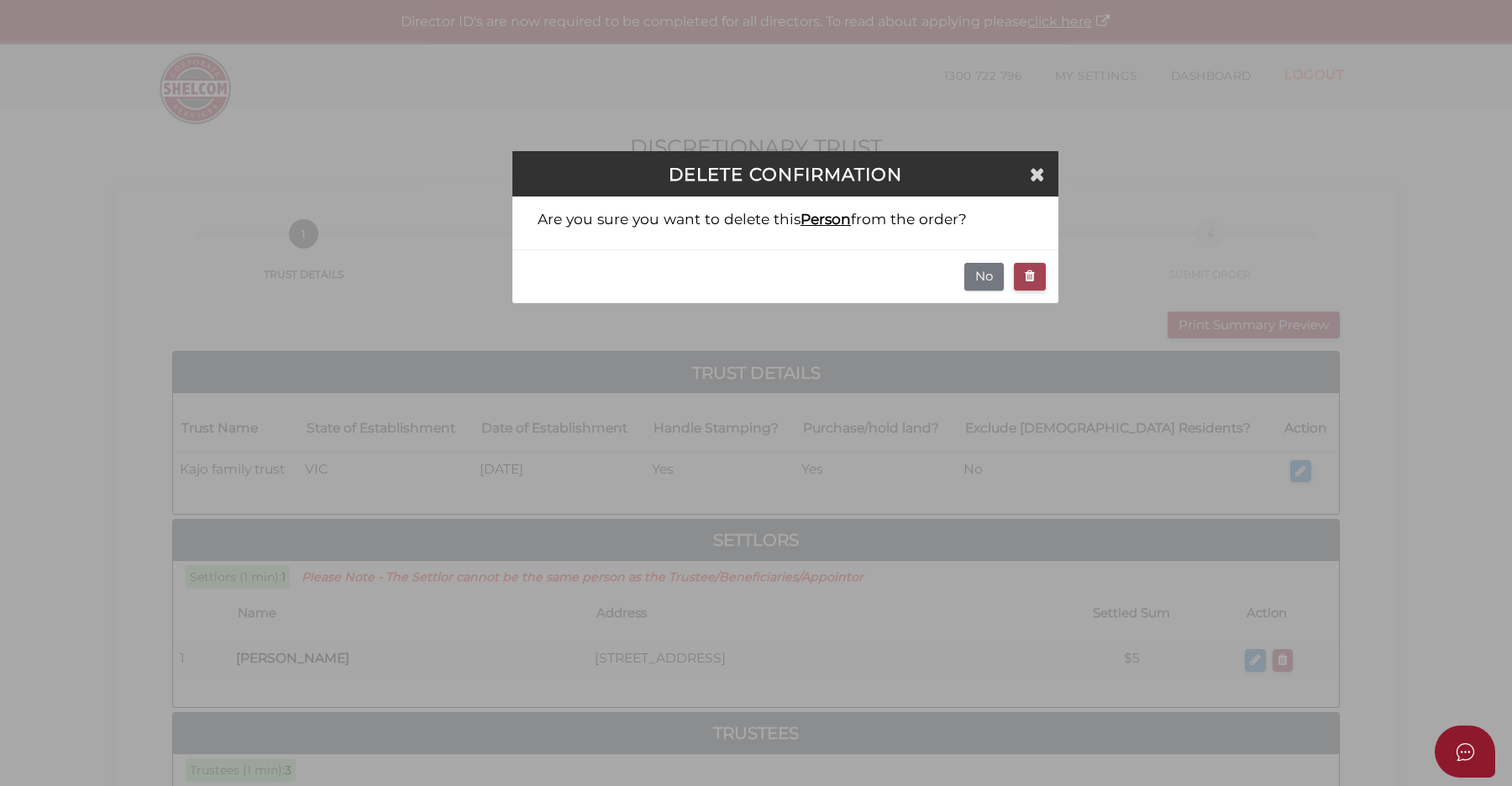
click at [1029, 277] on icon "button" at bounding box center [1030, 276] width 10 height 12
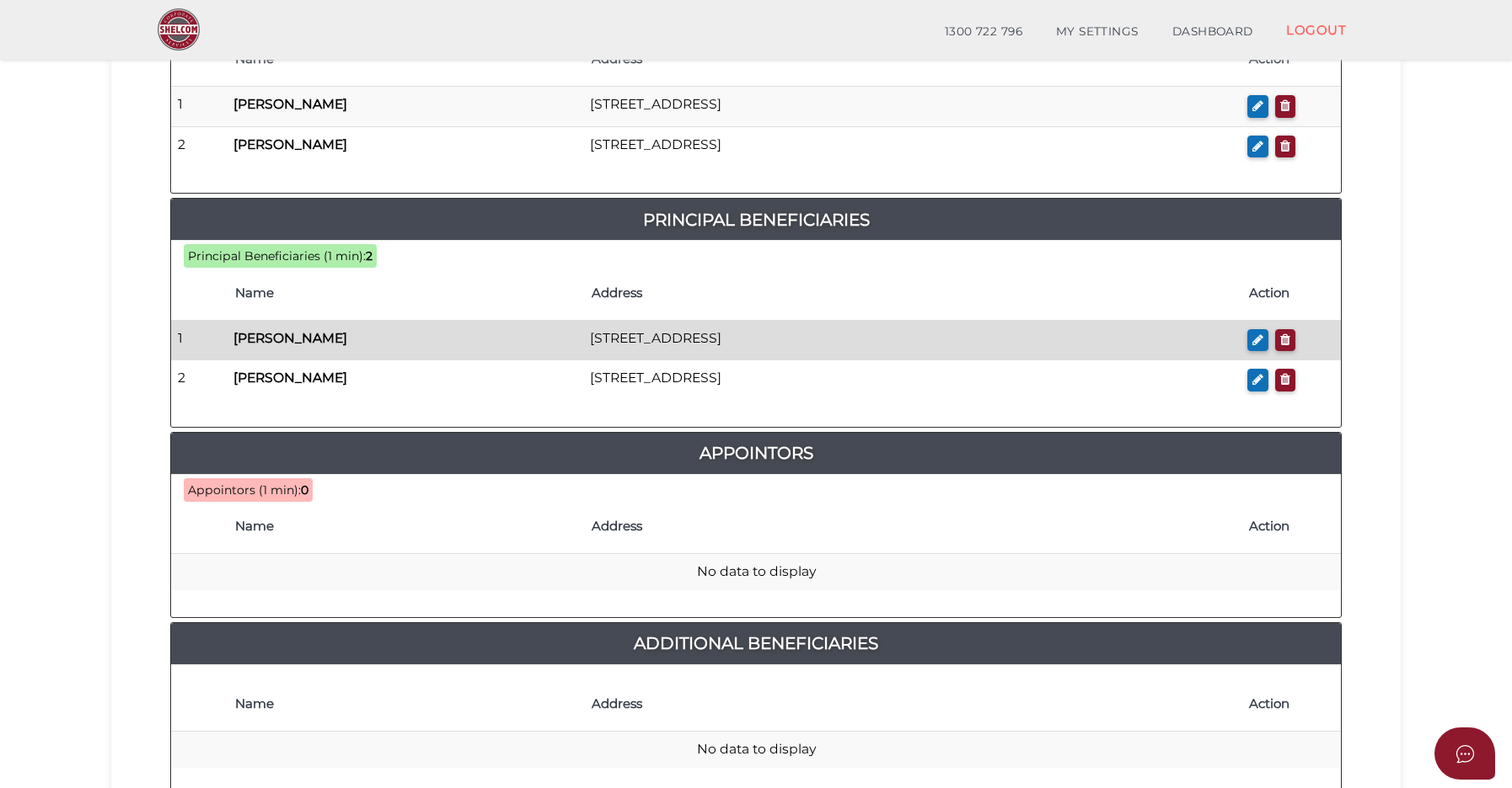
scroll to position [792, 0]
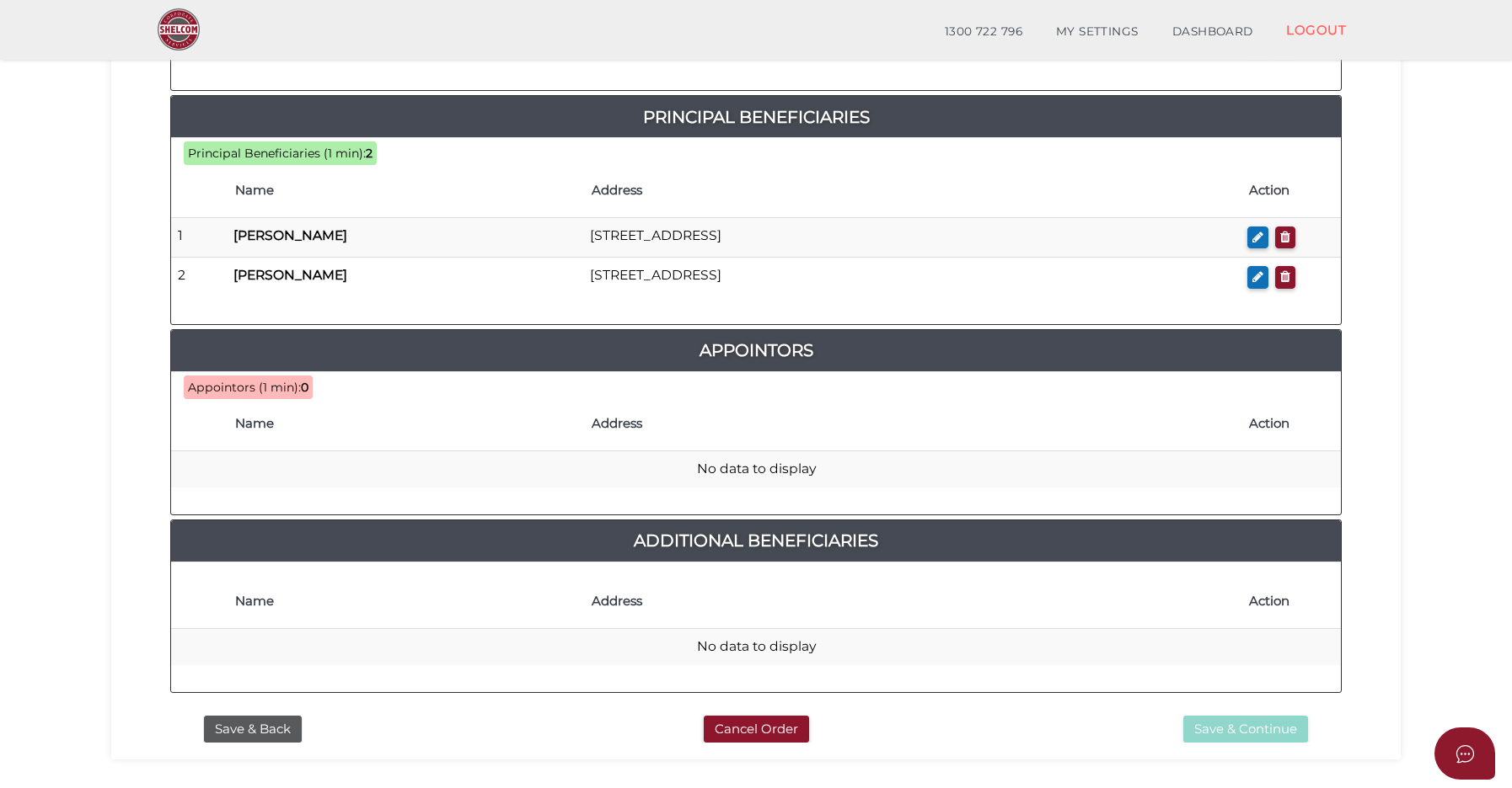
click at [250, 389] on span "Appointors (1 min):" at bounding box center [244, 387] width 113 height 15
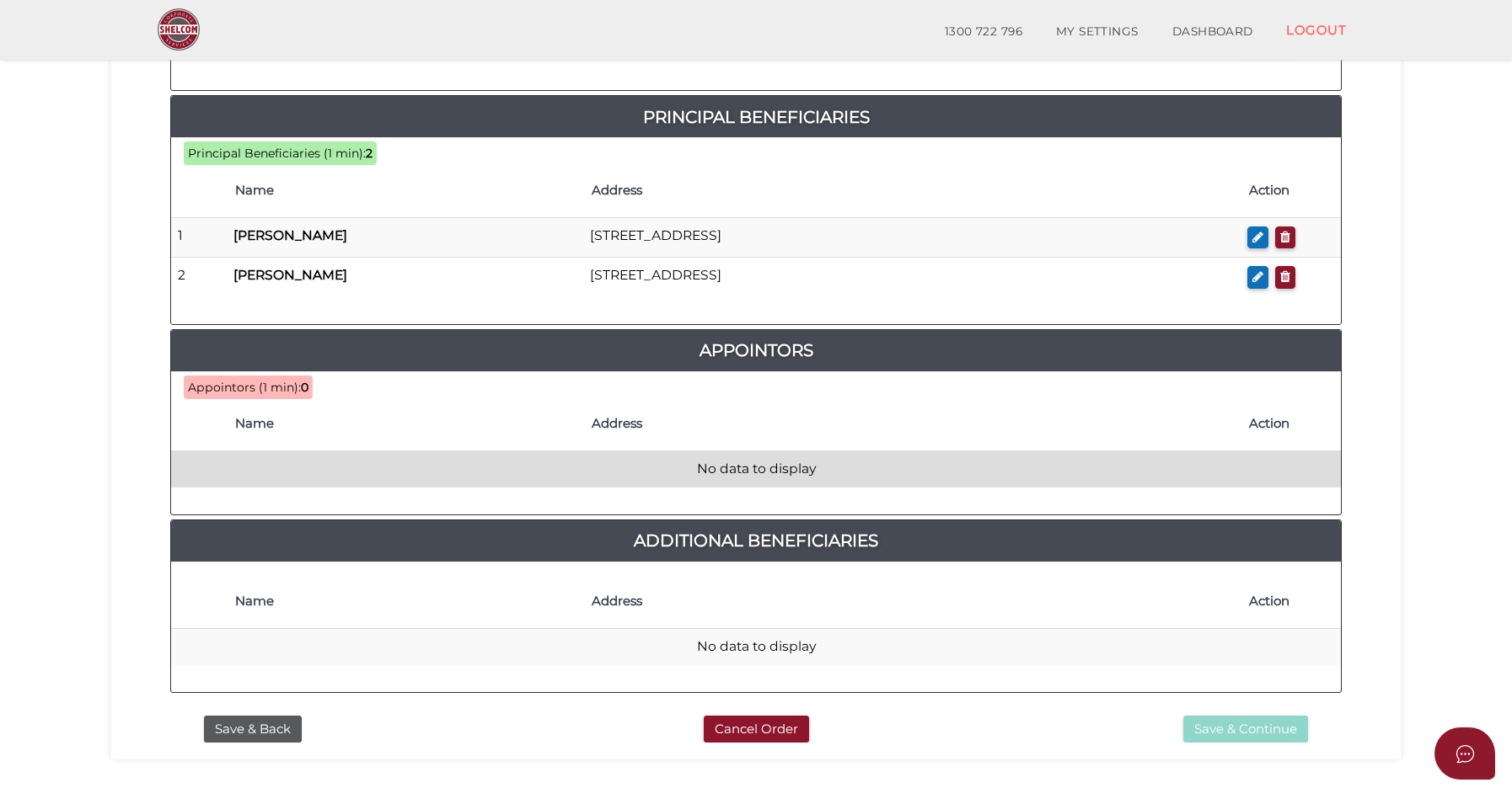
click at [278, 454] on td "No data to display" at bounding box center [756, 469] width 1169 height 36
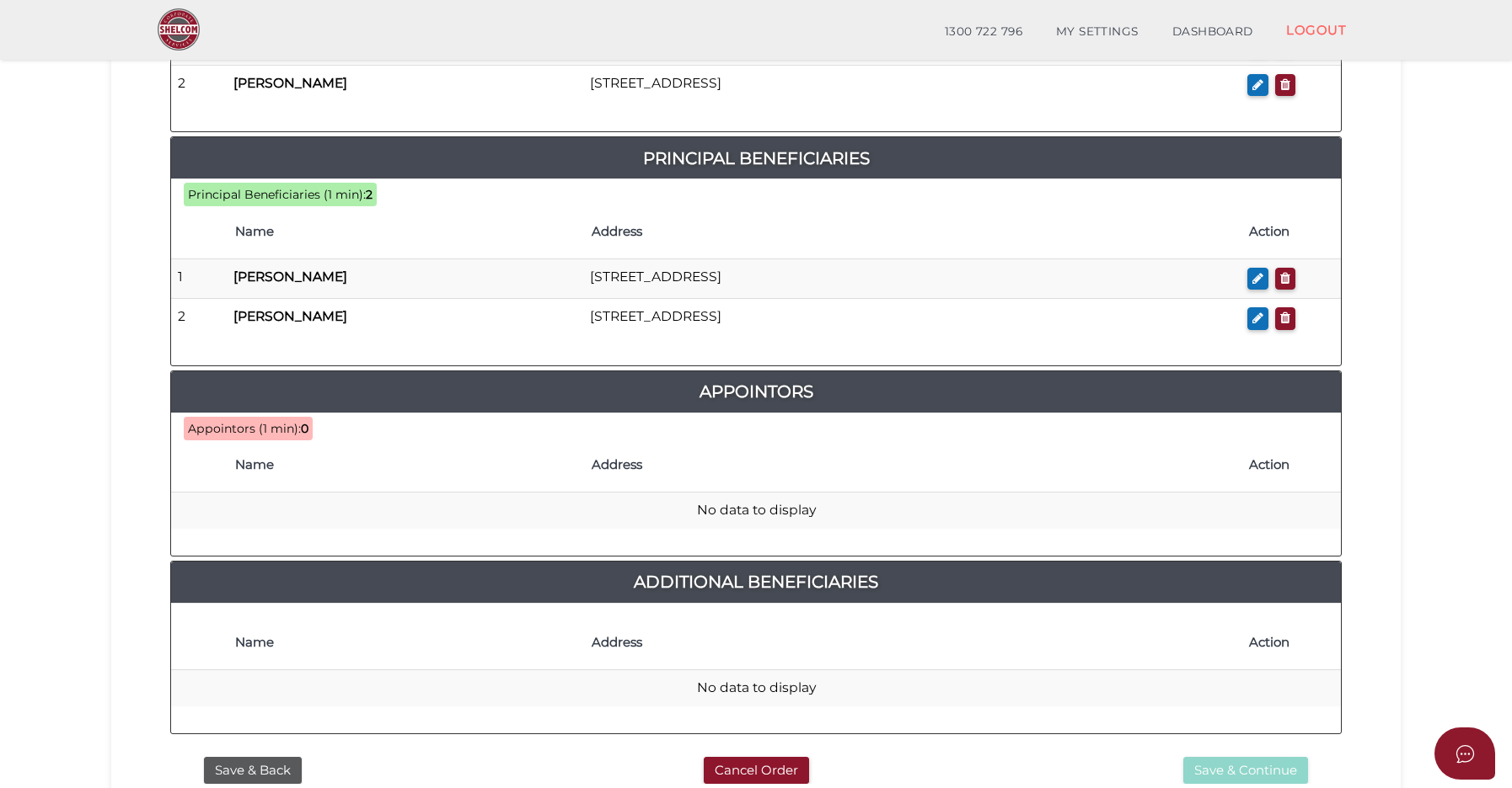
scroll to position [759, 0]
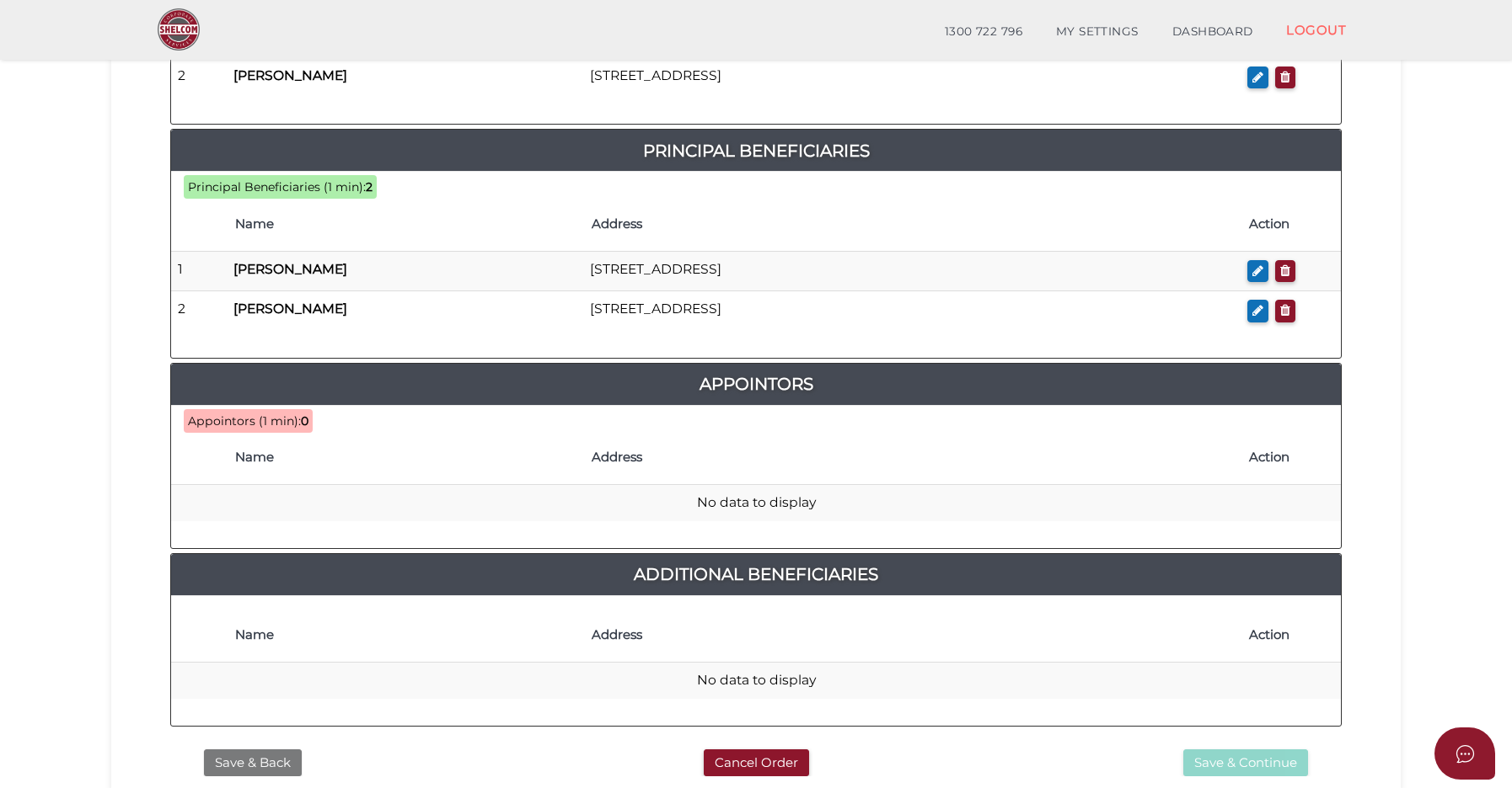
click at [266, 760] on button "Save & Back" at bounding box center [253, 763] width 98 height 28
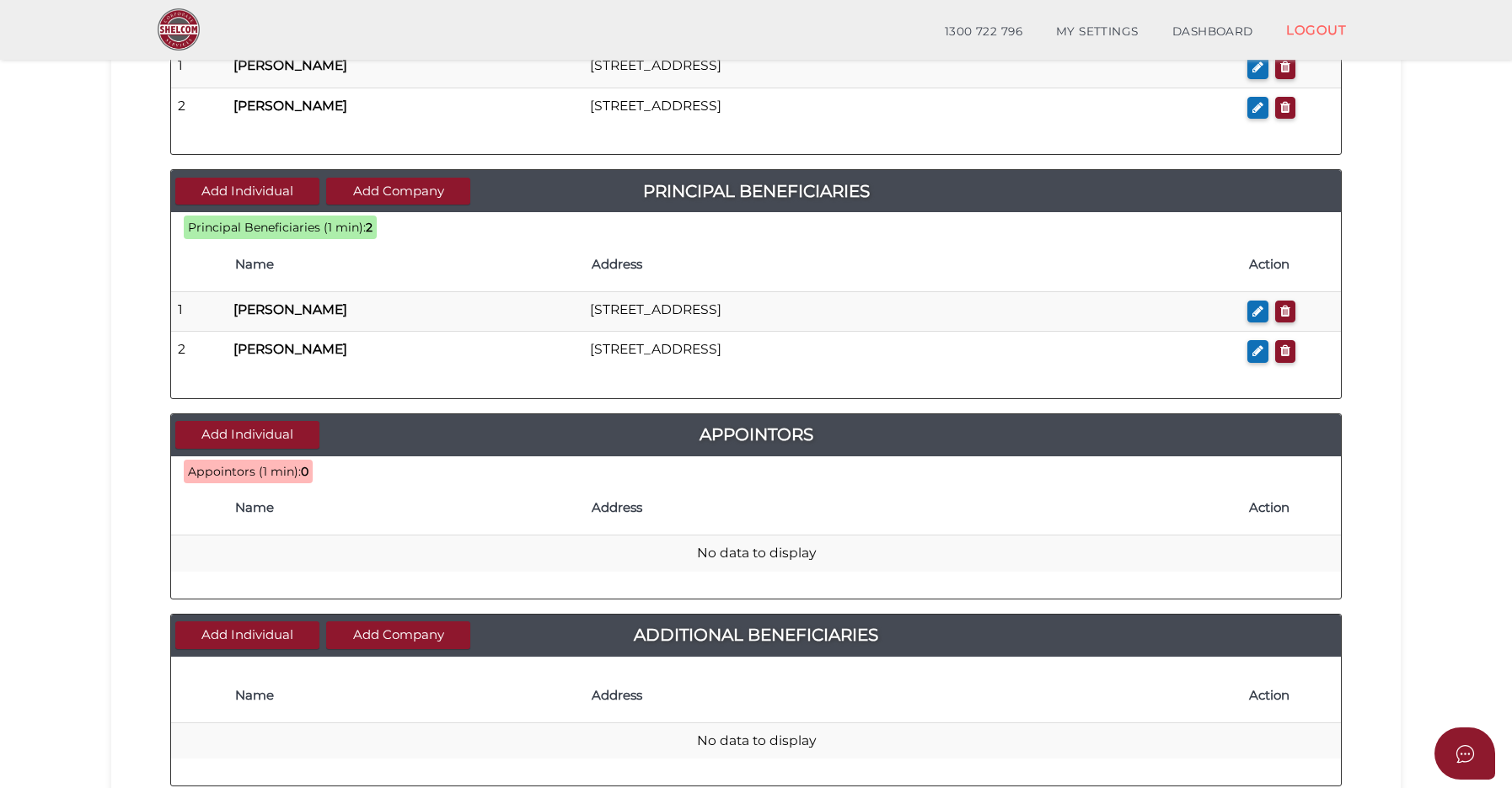
scroll to position [549, 0]
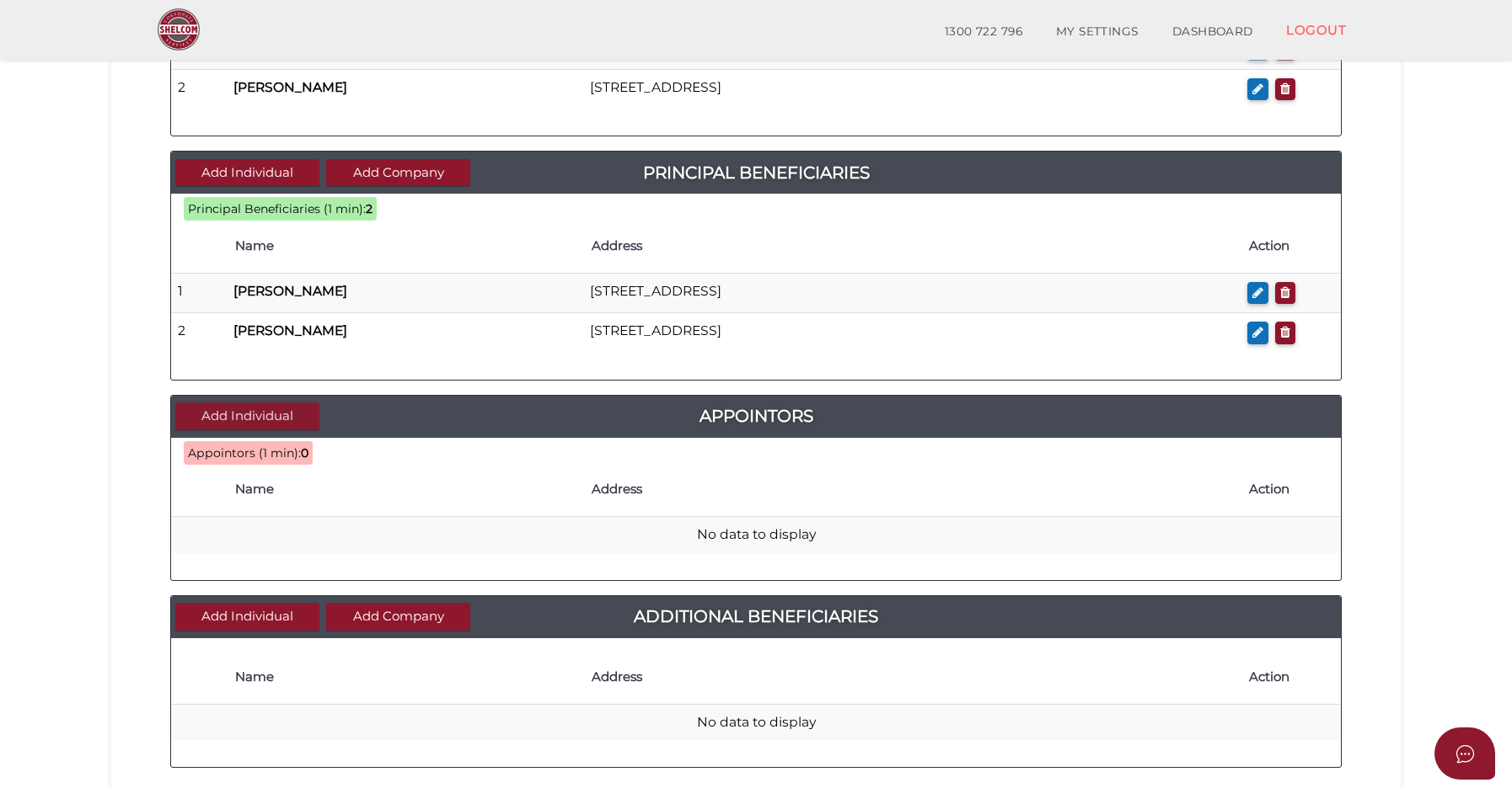
click at [283, 406] on button "Add Individual" at bounding box center [247, 416] width 144 height 28
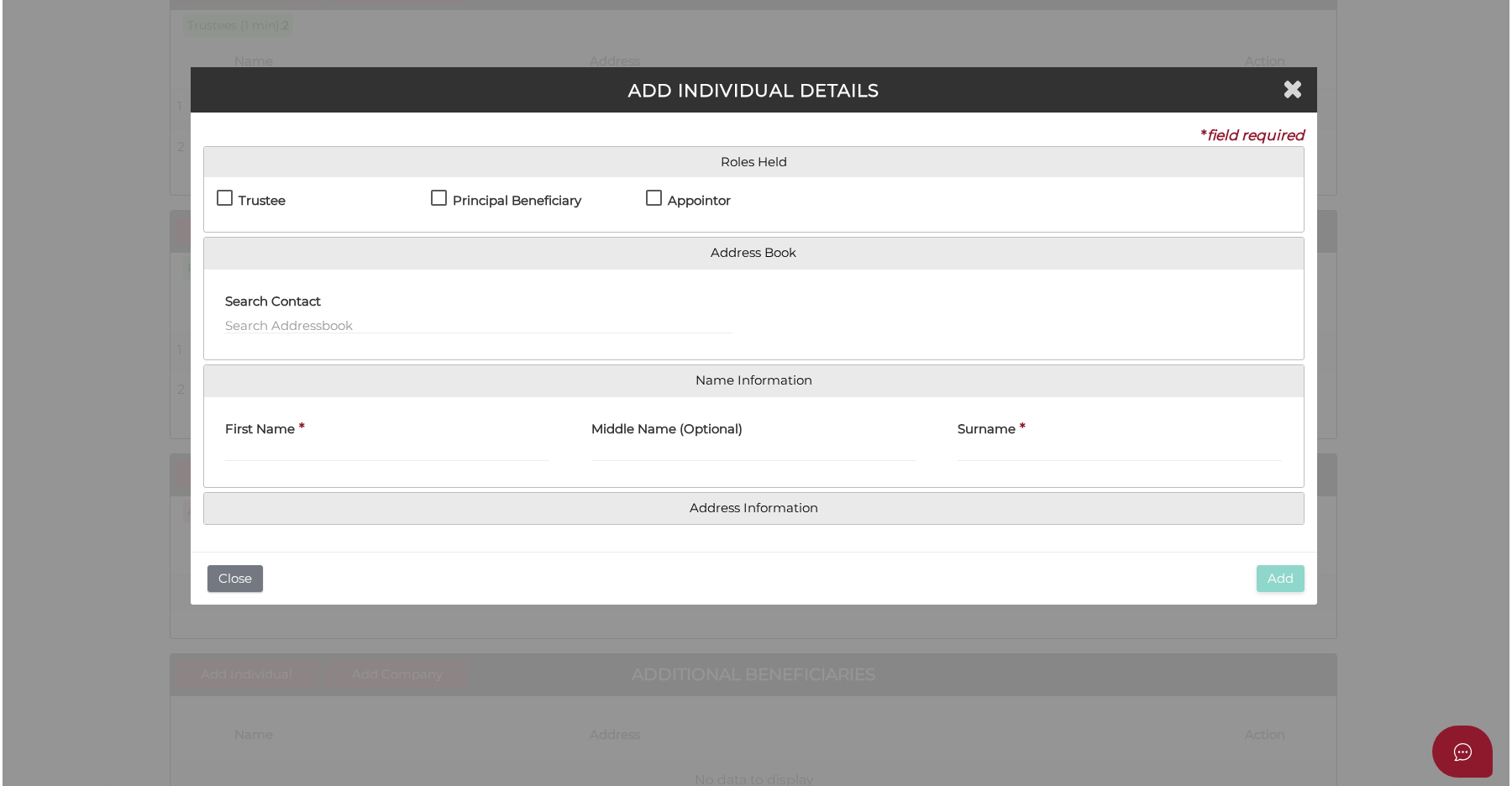
scroll to position [0, 0]
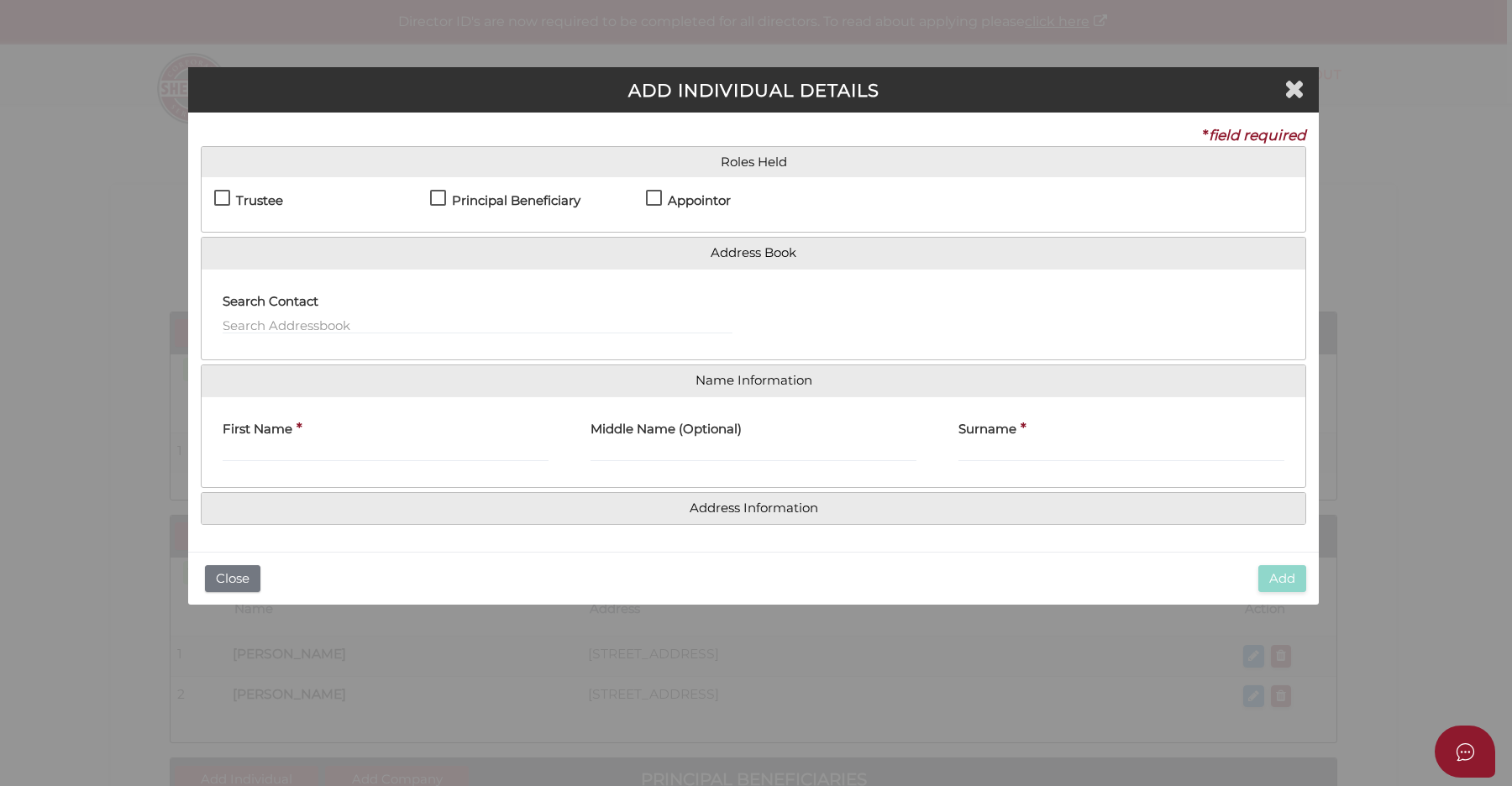
click at [683, 202] on h4 "Appointor" at bounding box center [699, 201] width 63 height 14
checkbox input "true"
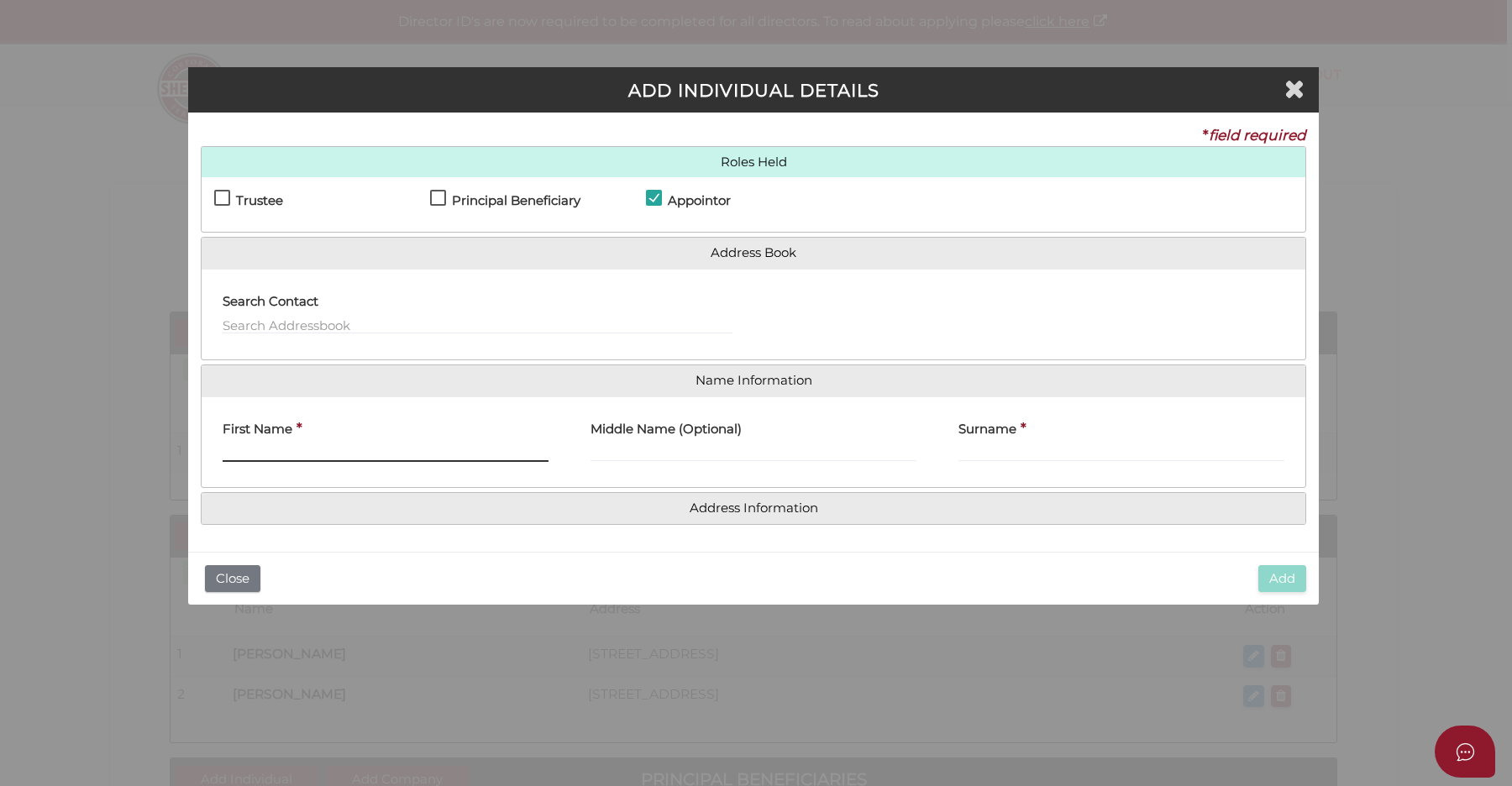
click at [314, 445] on input "First Name" at bounding box center [386, 452] width 326 height 19
type input "jonathan"
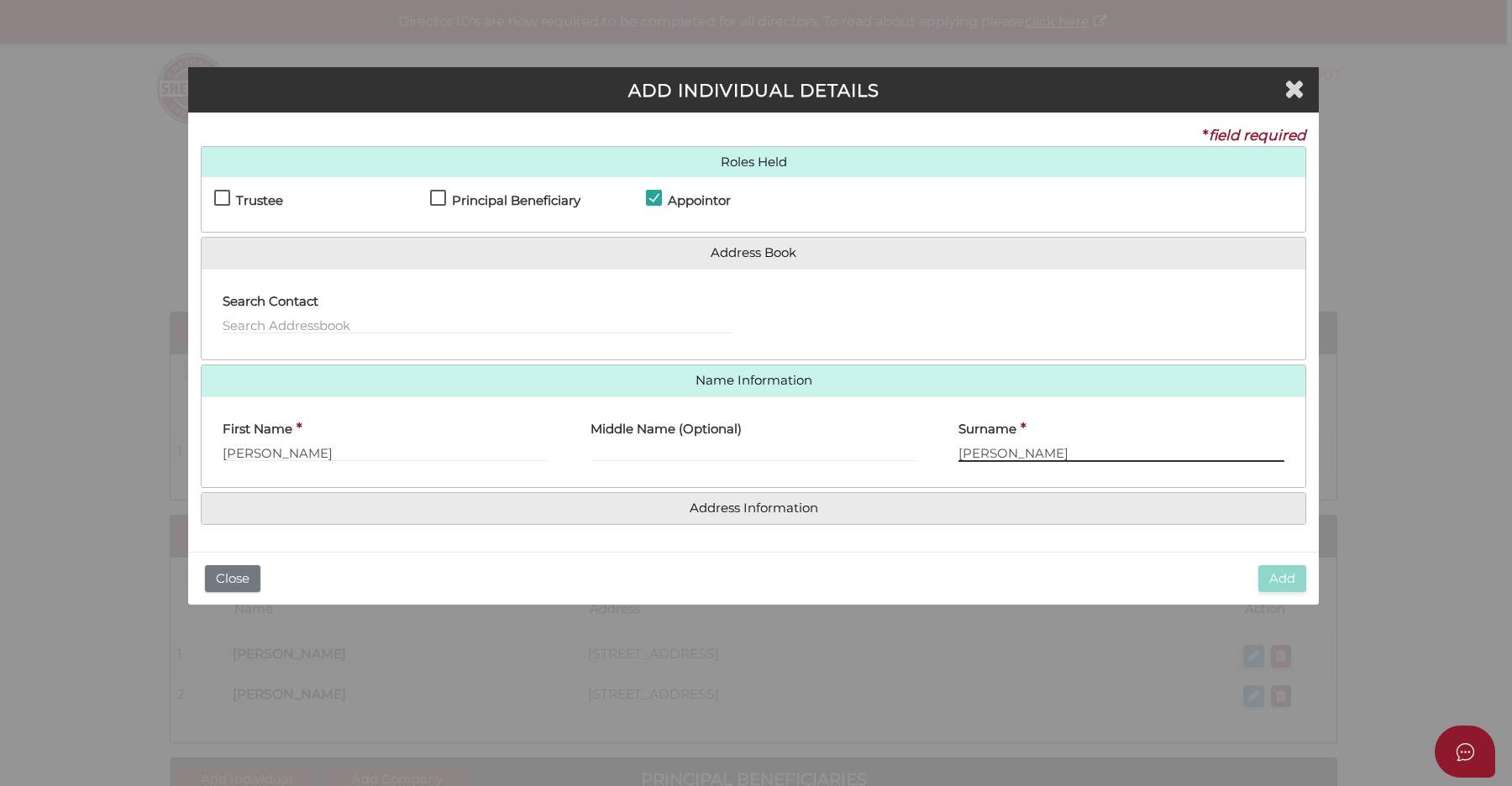
type input "krywicki"
click at [529, 514] on h4 "Address Information" at bounding box center [753, 508] width 1104 height 31
click at [526, 512] on link "Address Information" at bounding box center [753, 509] width 1079 height 14
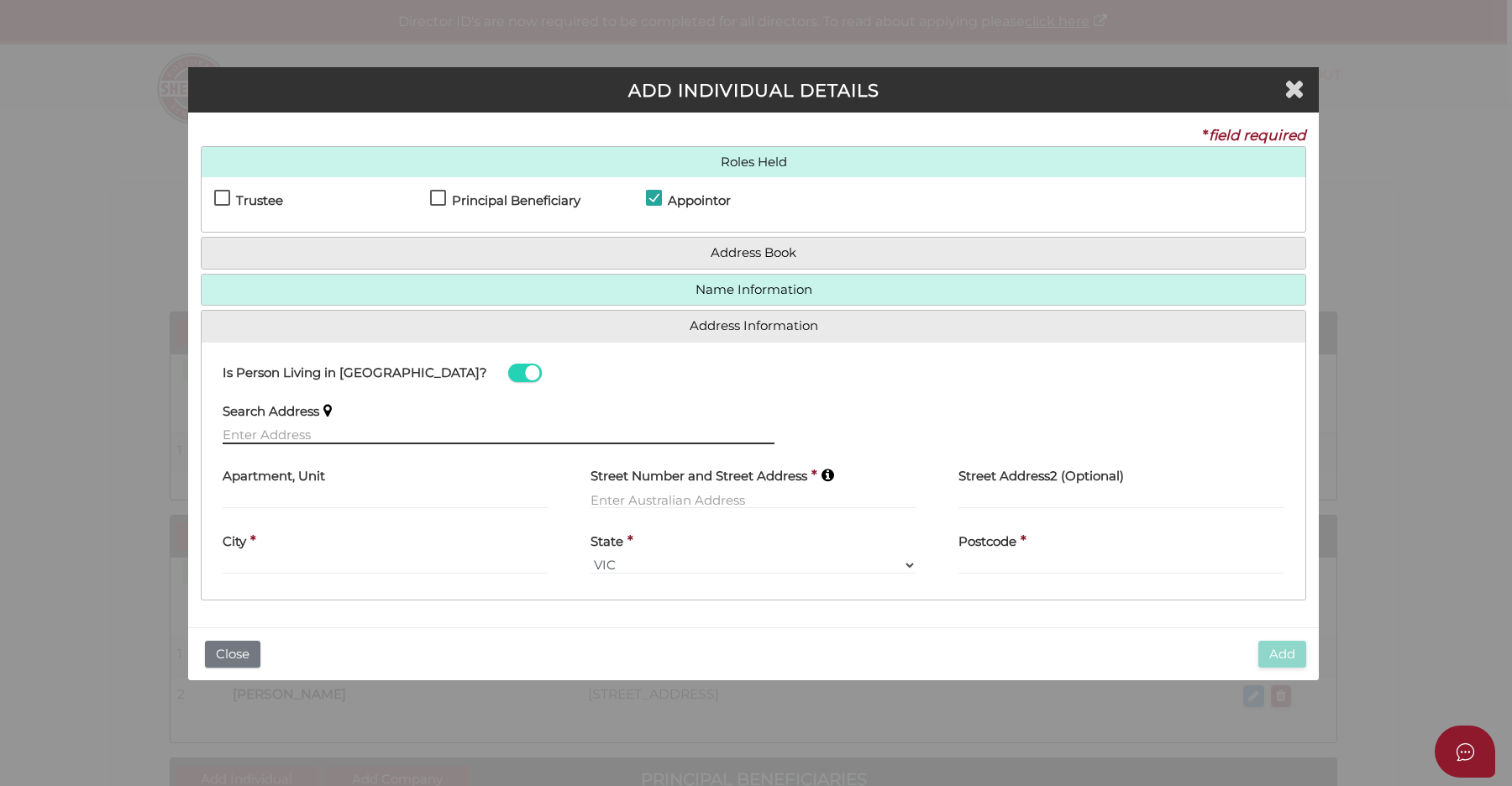
click at [328, 428] on input "text" at bounding box center [499, 435] width 552 height 19
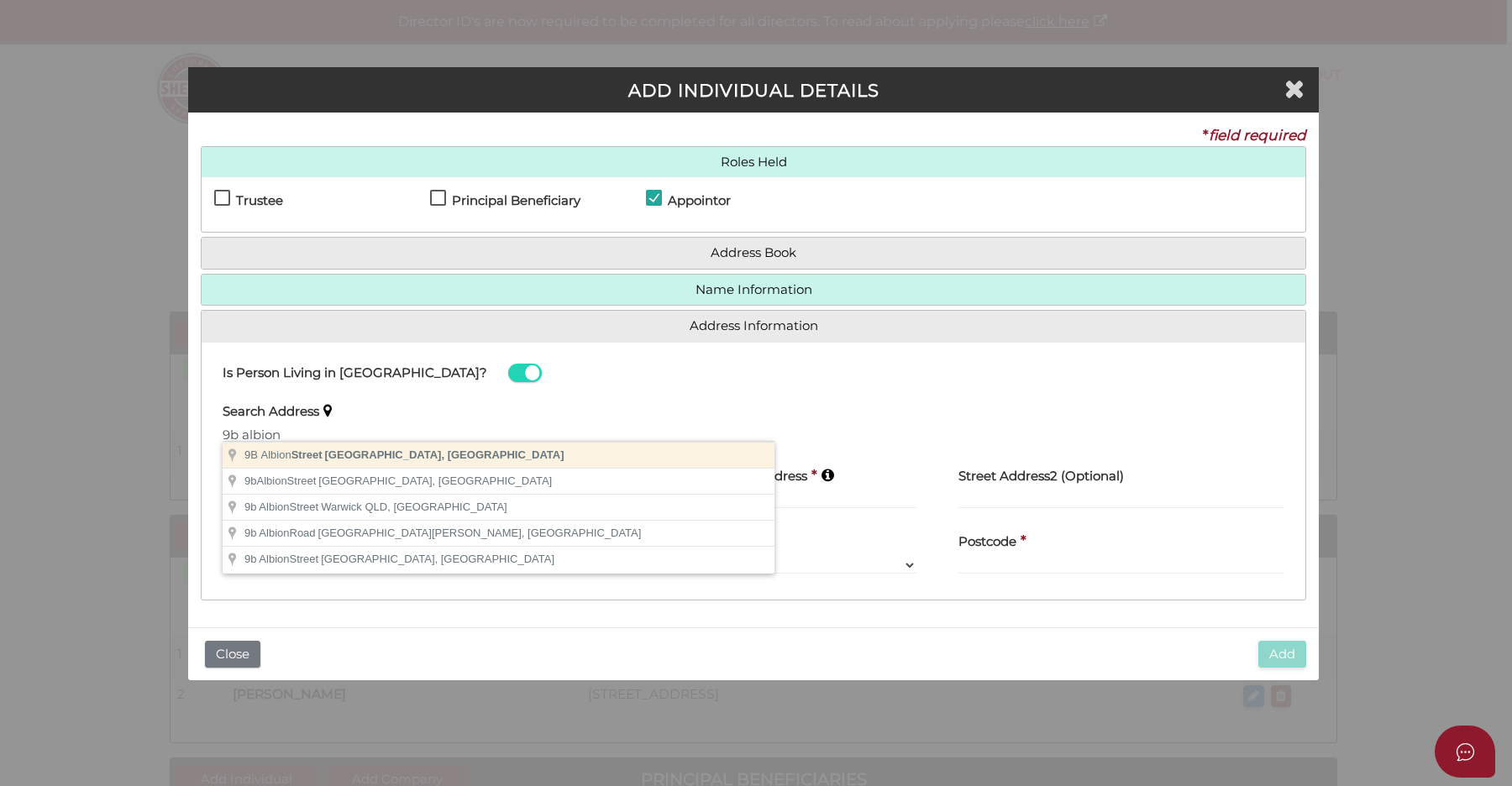
type input "9B Albion Street, Caulfield South VIC, Australia"
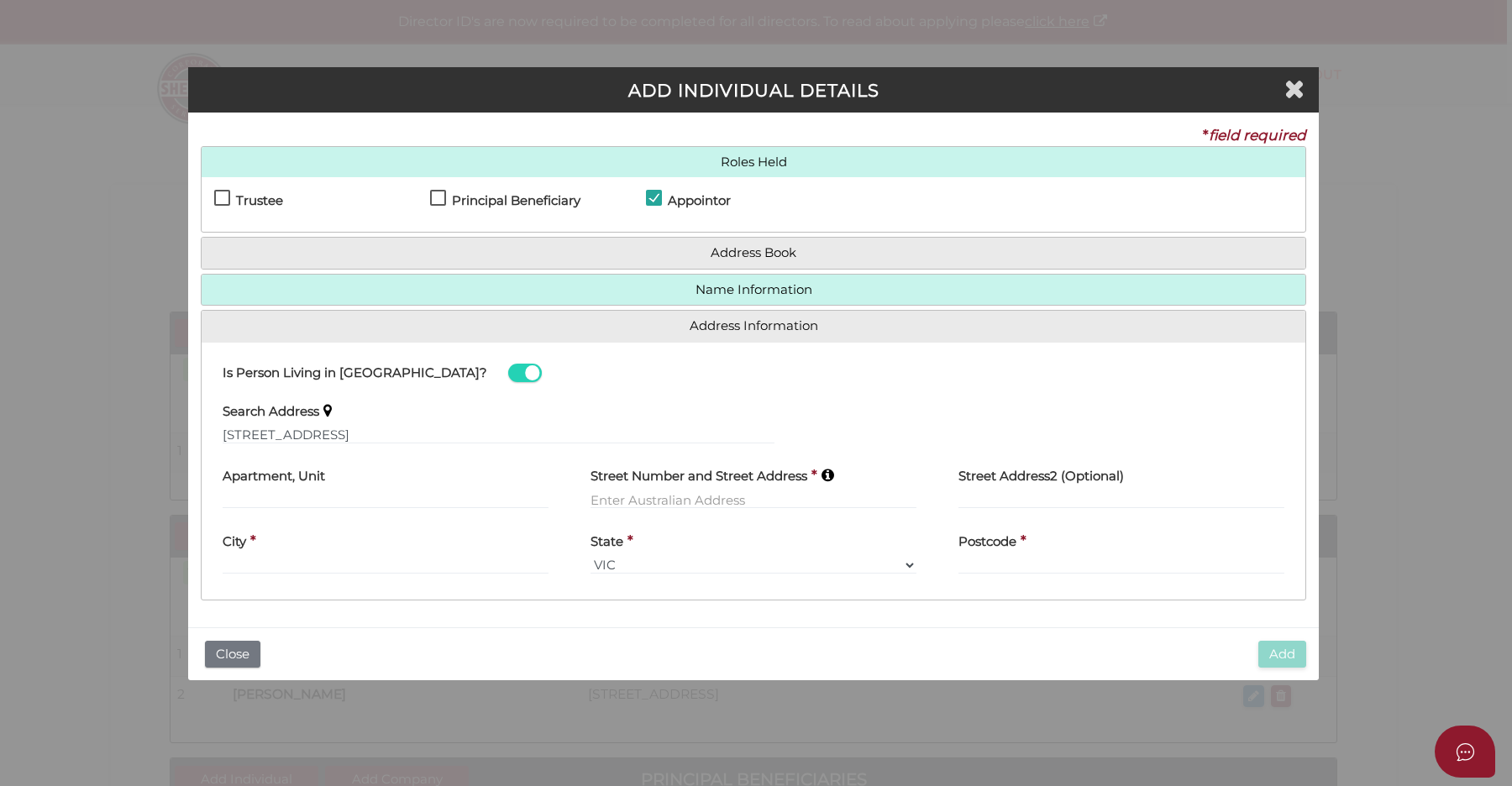
type input "9B Albion Street"
type input "Caulfield South"
select select "VIC"
type input "3162"
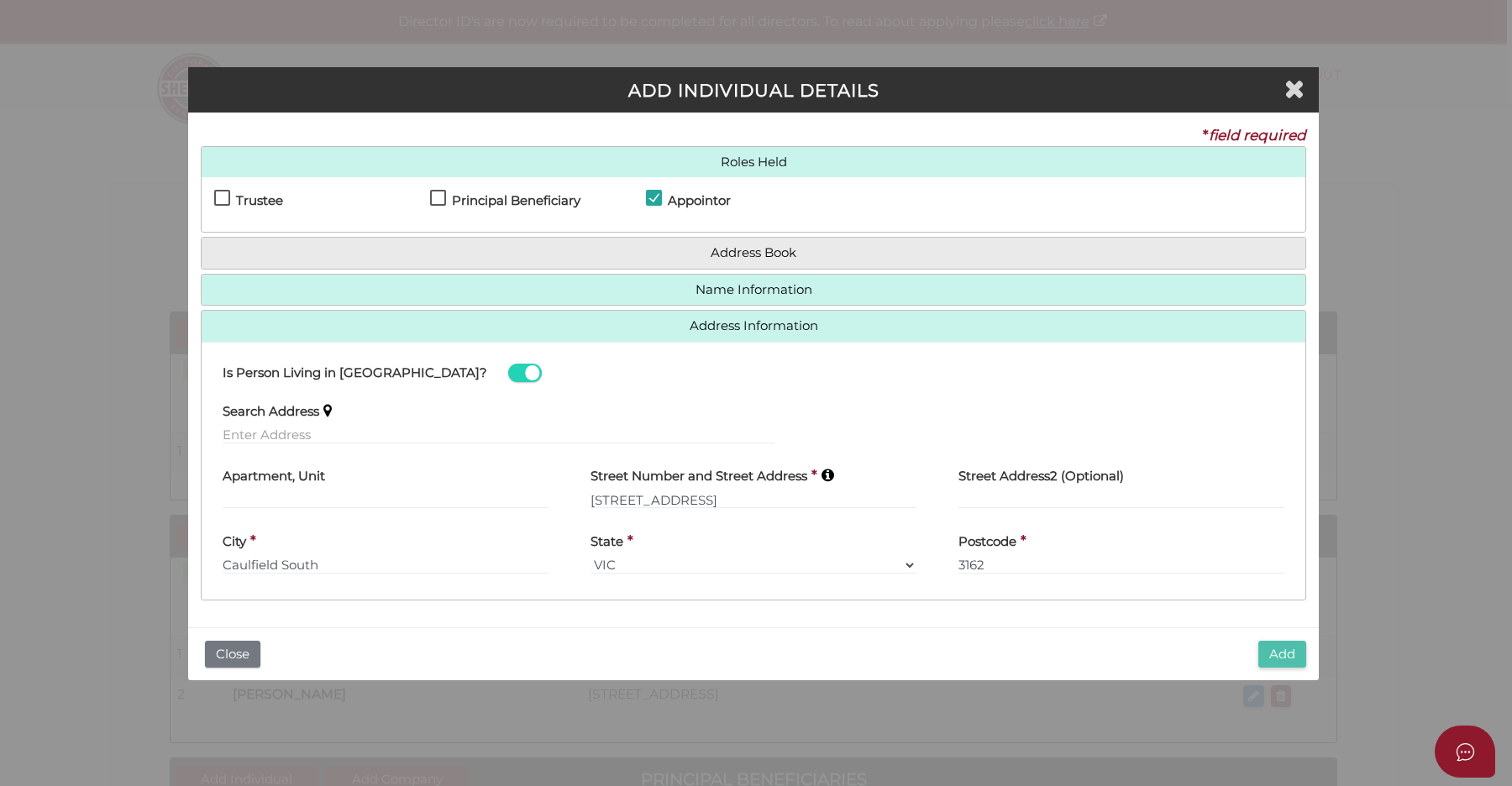
click at [1290, 662] on button "Add" at bounding box center [1283, 654] width 48 height 27
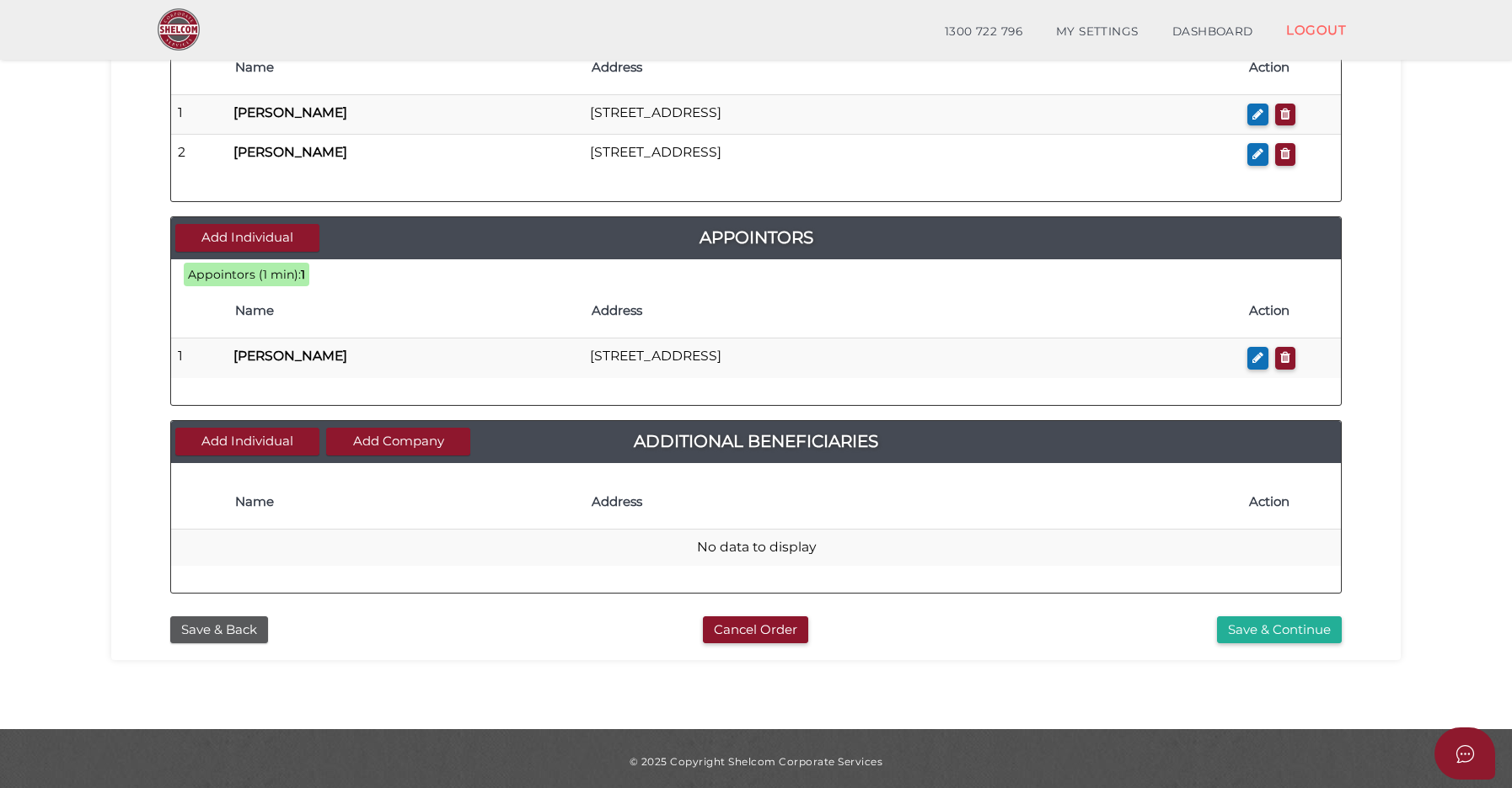
scroll to position [727, 0]
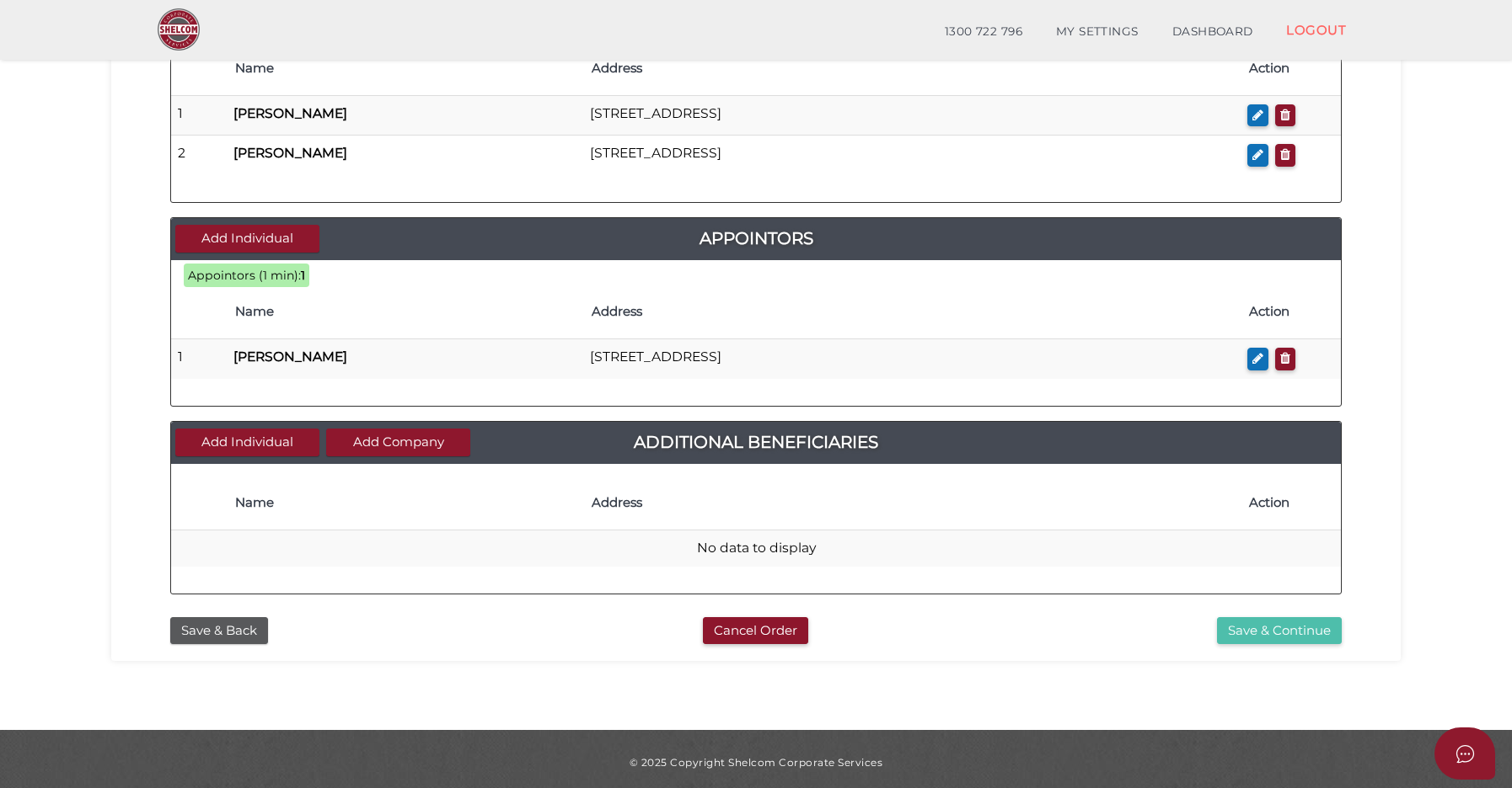
click at [1254, 623] on button "Save & Continue" at bounding box center [1278, 631] width 124 height 28
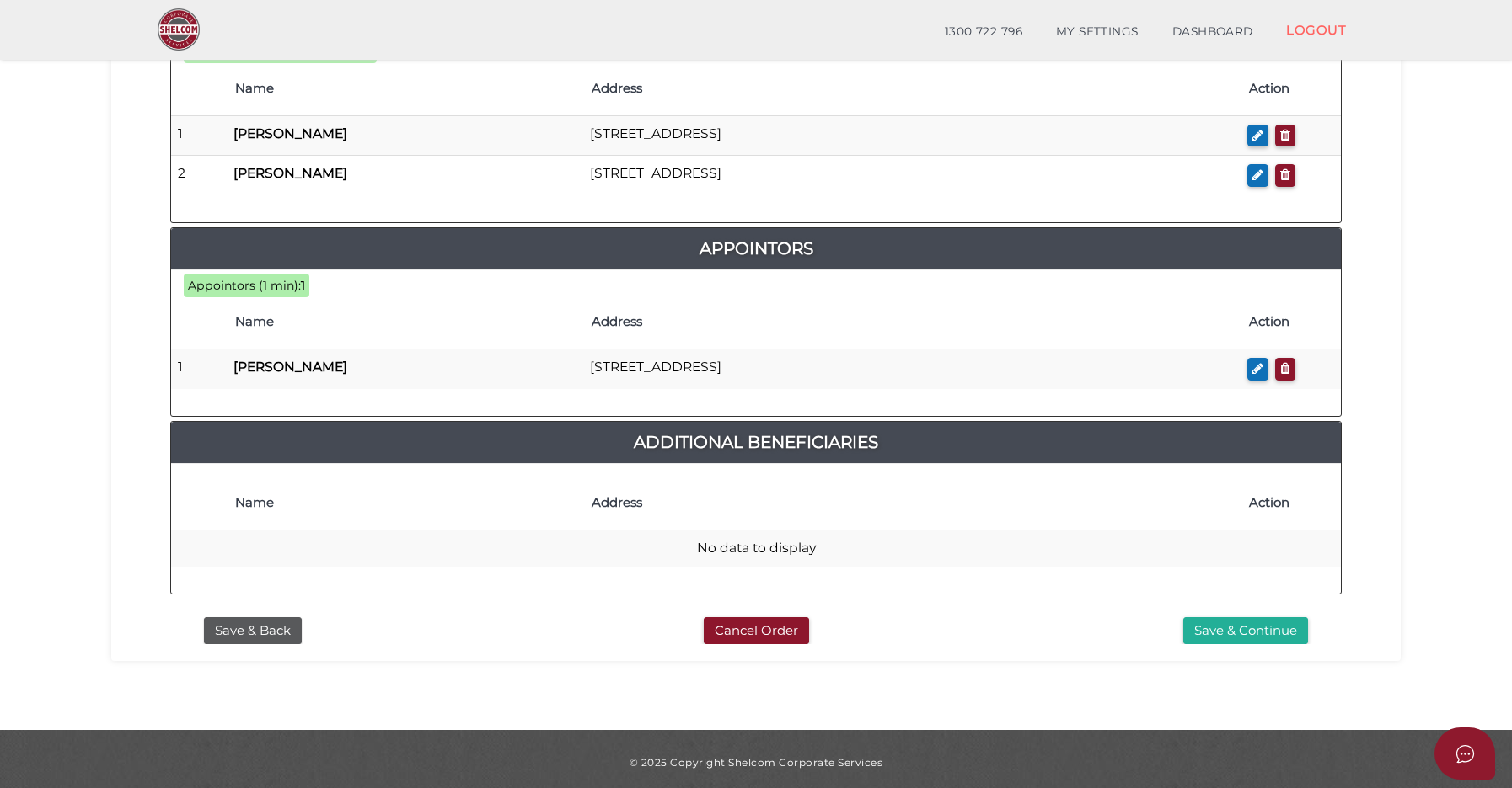
scroll to position [894, 0]
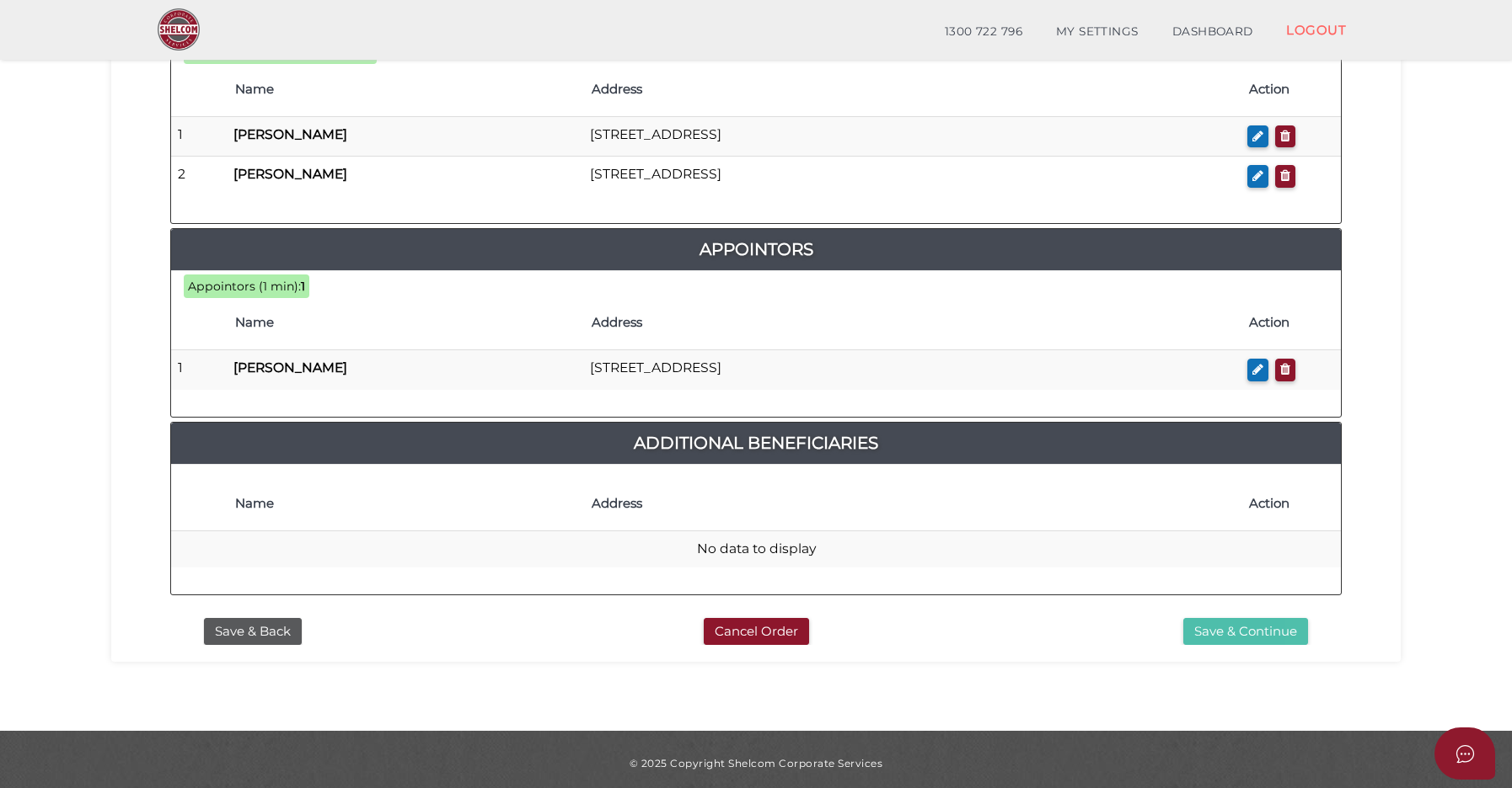
click at [1247, 629] on button "Save & Continue" at bounding box center [1245, 632] width 124 height 28
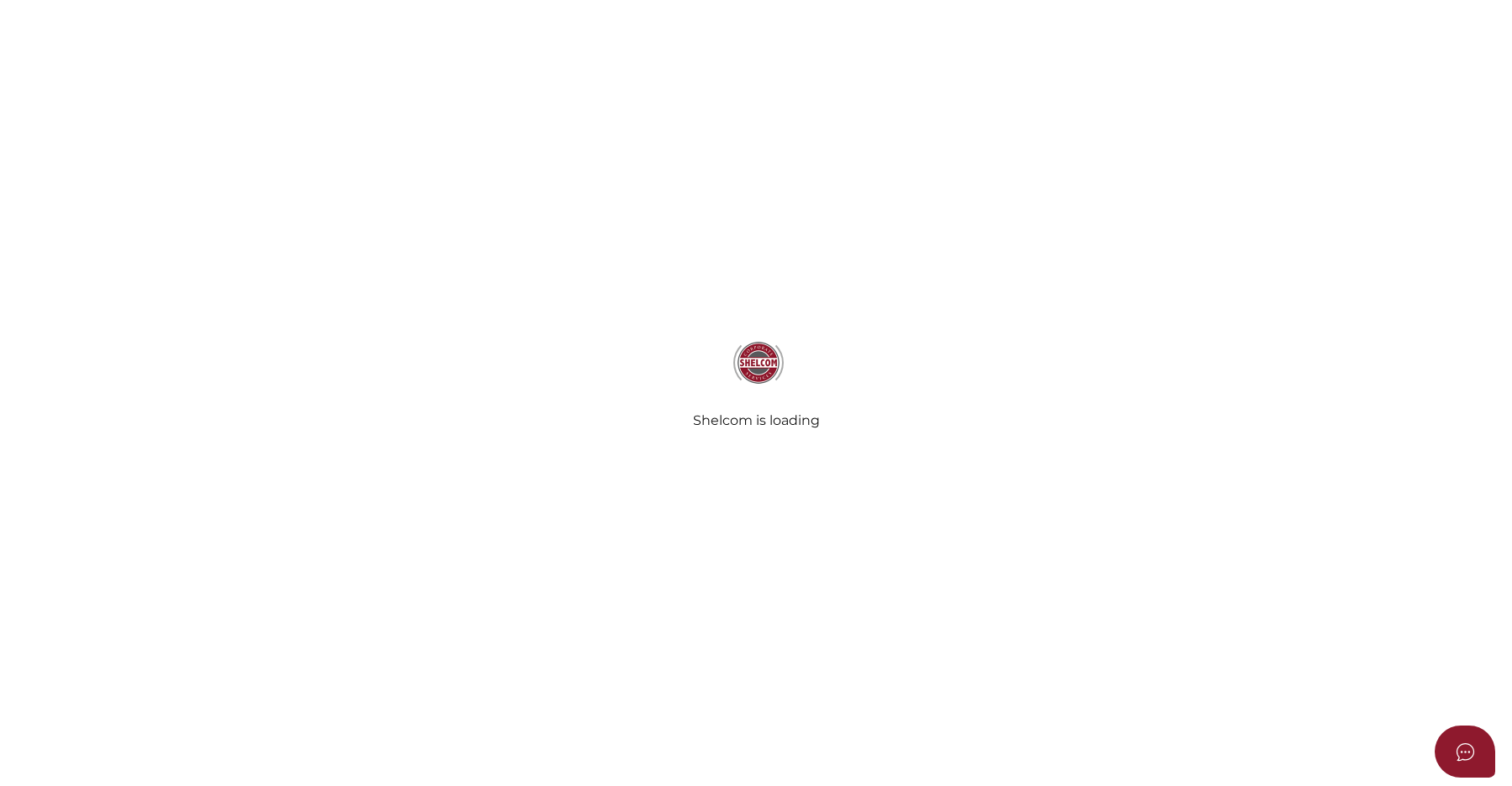
radio input "true"
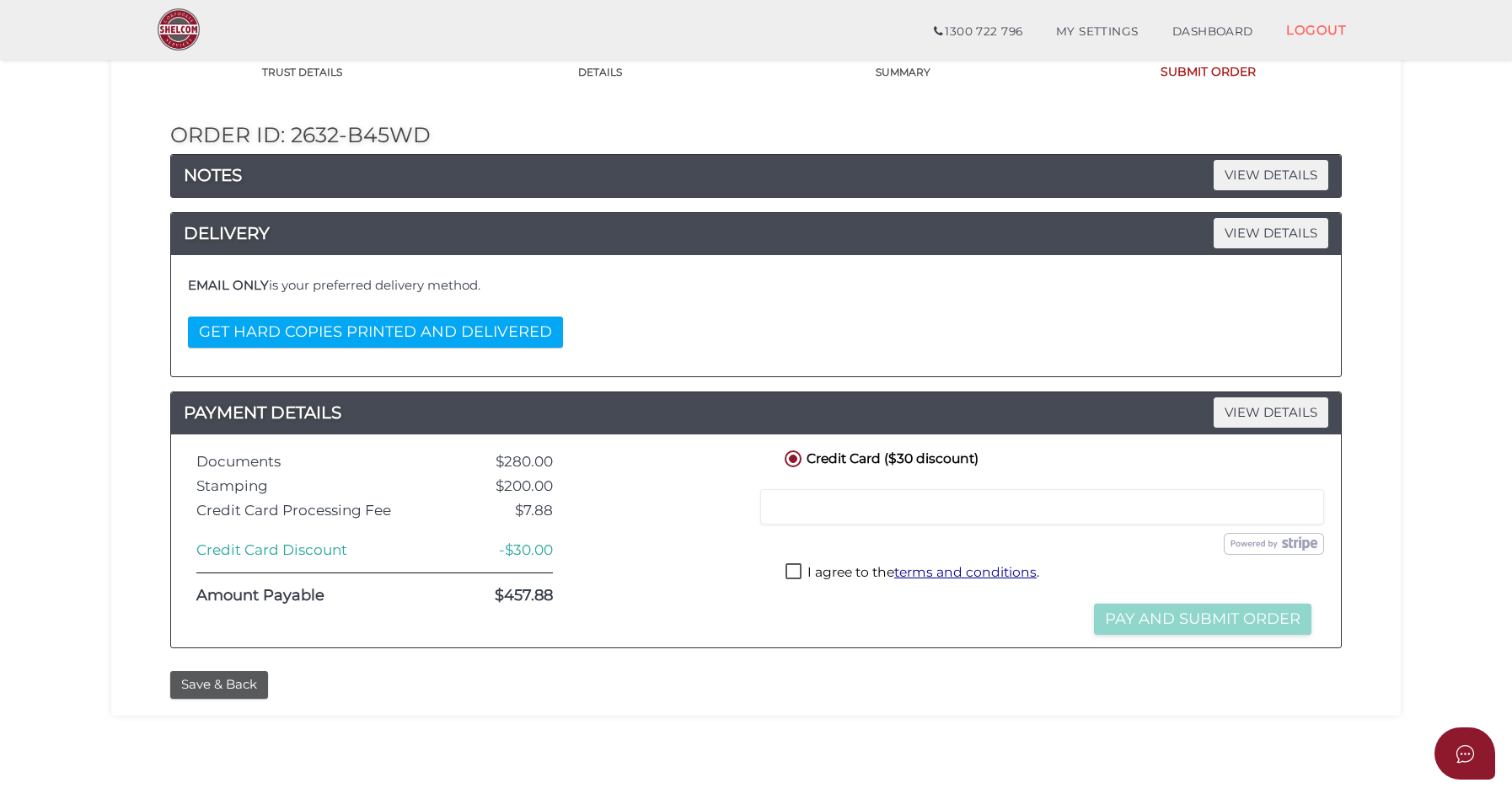
scroll to position [146, 0]
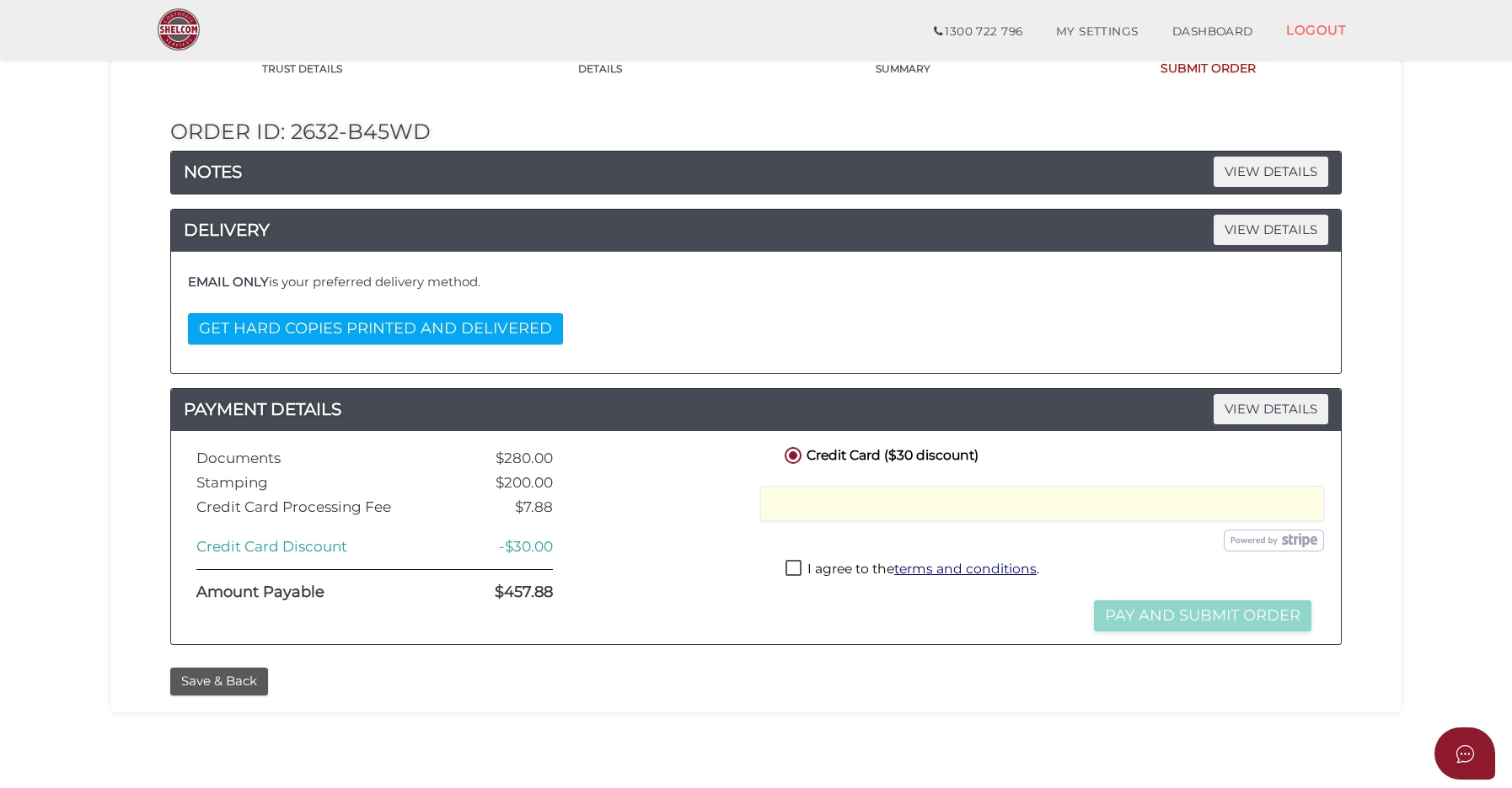
click at [797, 563] on label "I agree to the terms and conditions ." at bounding box center [913, 571] width 254 height 21
checkbox input "true"
click at [1225, 608] on button "Pay and Submit Order" at bounding box center [1202, 616] width 218 height 31
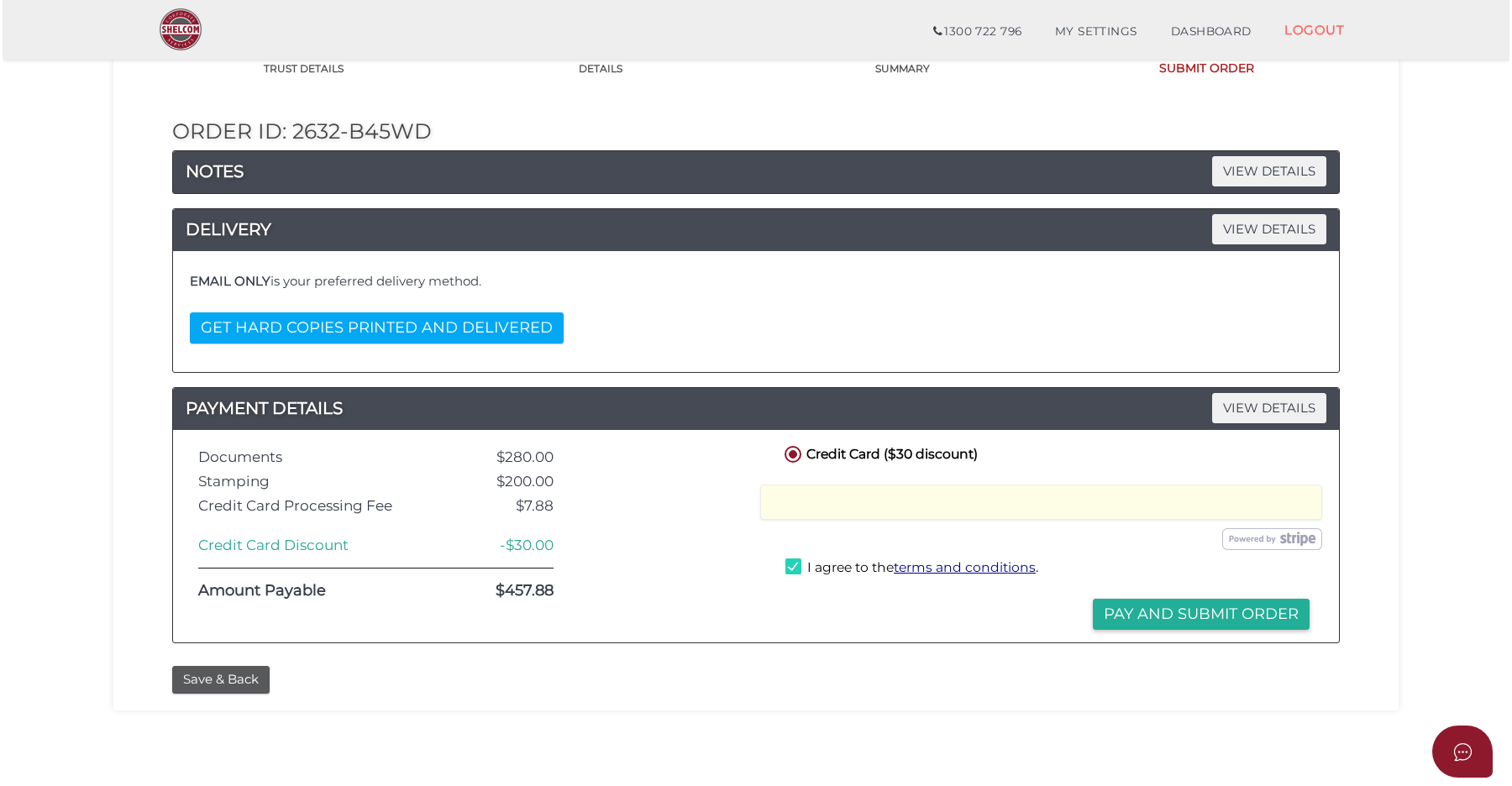
scroll to position [0, 0]
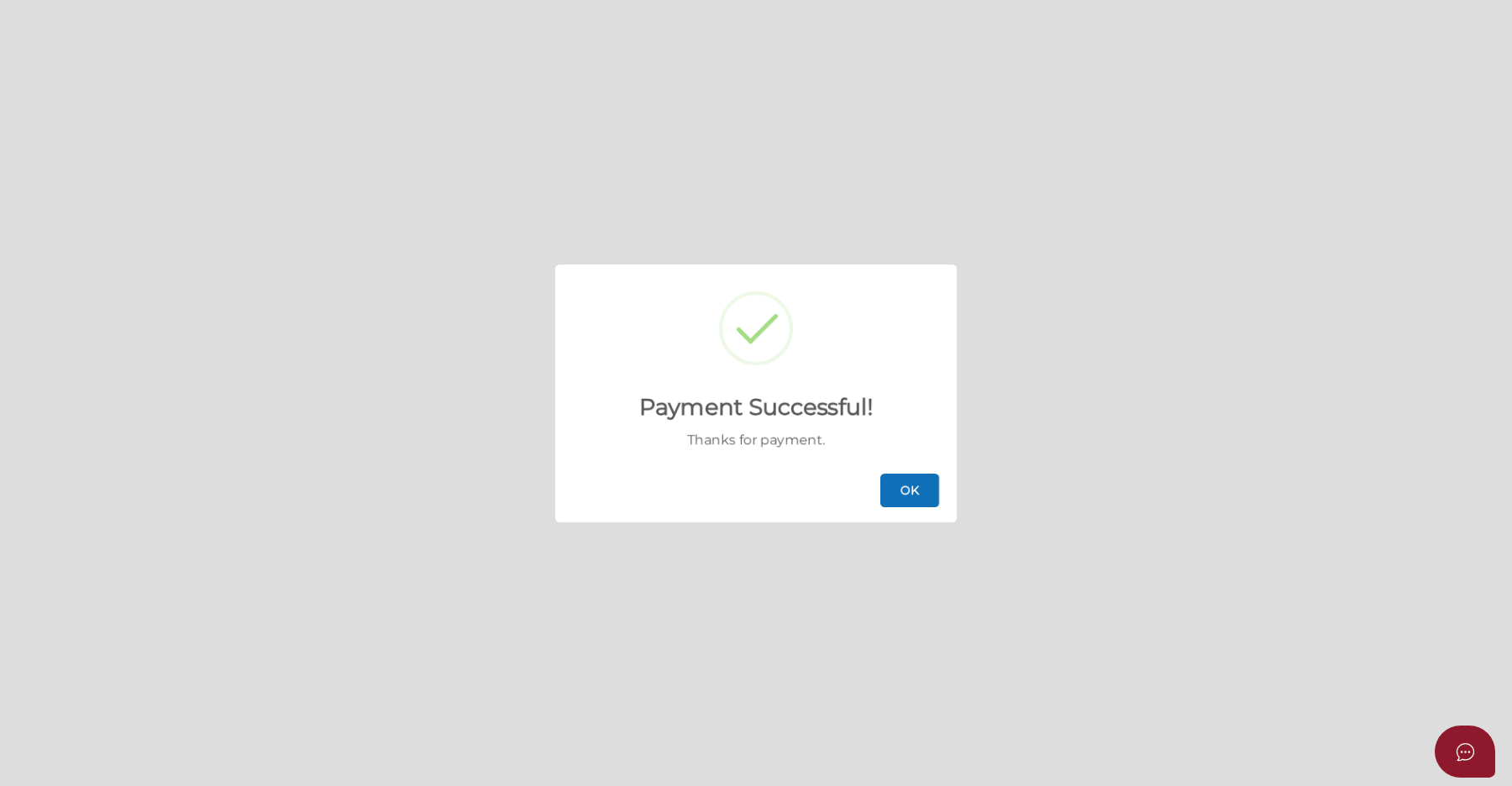
click at [916, 495] on button "OK" at bounding box center [910, 490] width 58 height 34
